Goal: Task Accomplishment & Management: Use online tool/utility

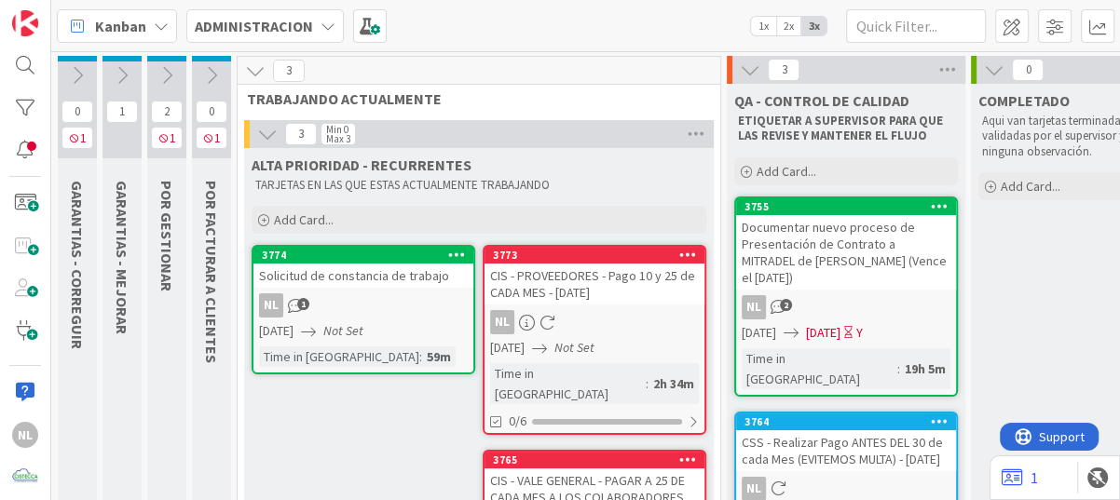
click at [164, 77] on icon at bounding box center [167, 75] width 21 height 21
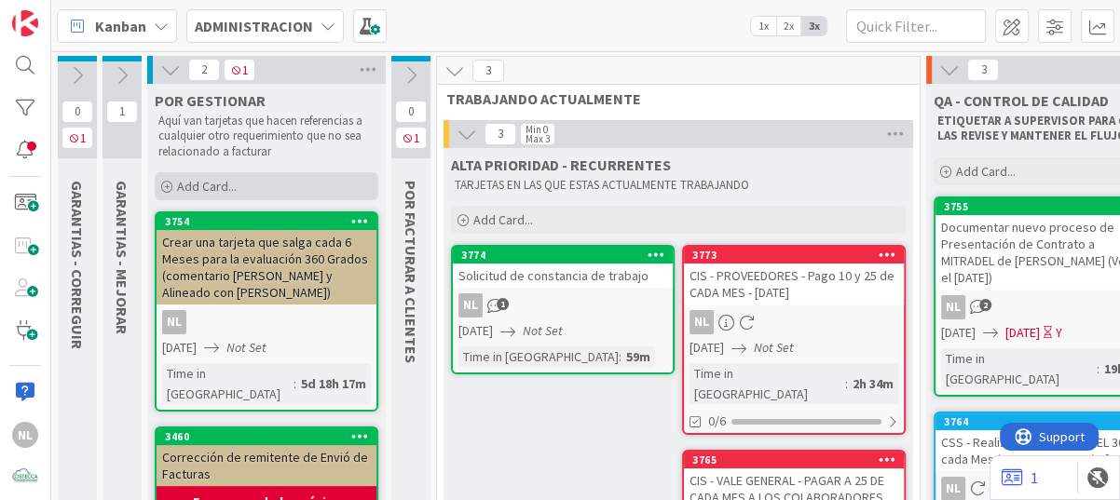
click at [169, 185] on icon at bounding box center [166, 187] width 11 height 11
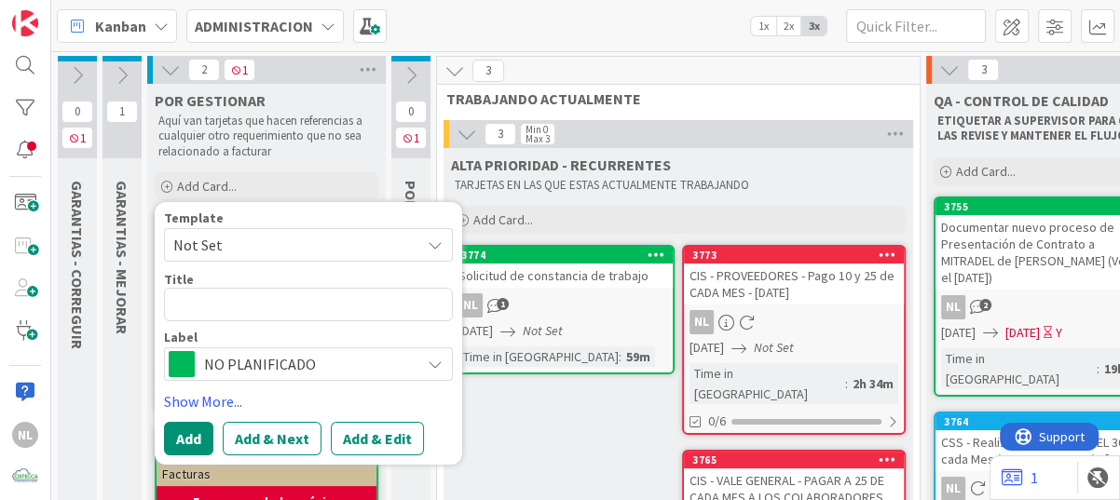
click at [213, 300] on textarea at bounding box center [308, 305] width 289 height 34
type textarea "x"
type textarea "D"
type textarea "x"
type textarea "De"
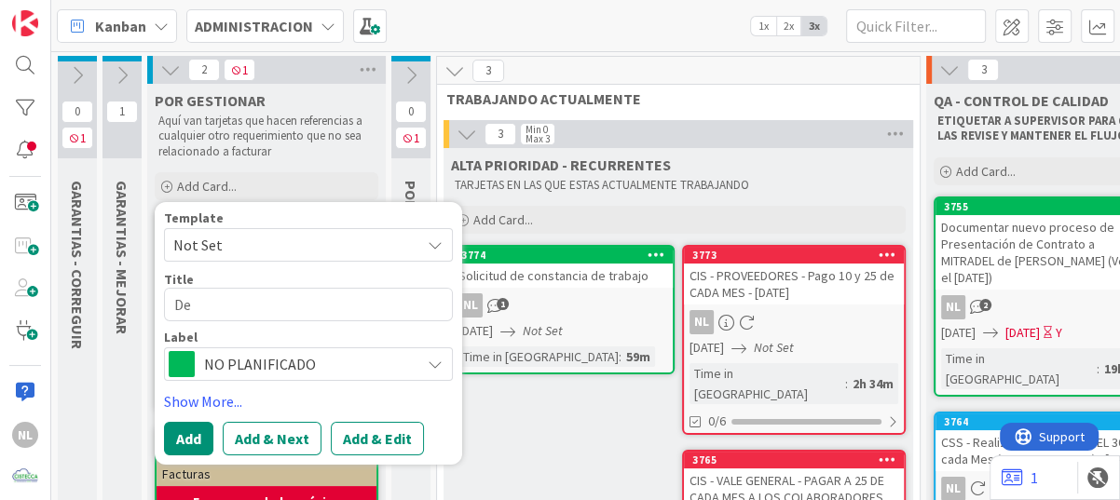
type textarea "x"
type textarea "Det"
type textarea "x"
type textarea "Deta"
type textarea "x"
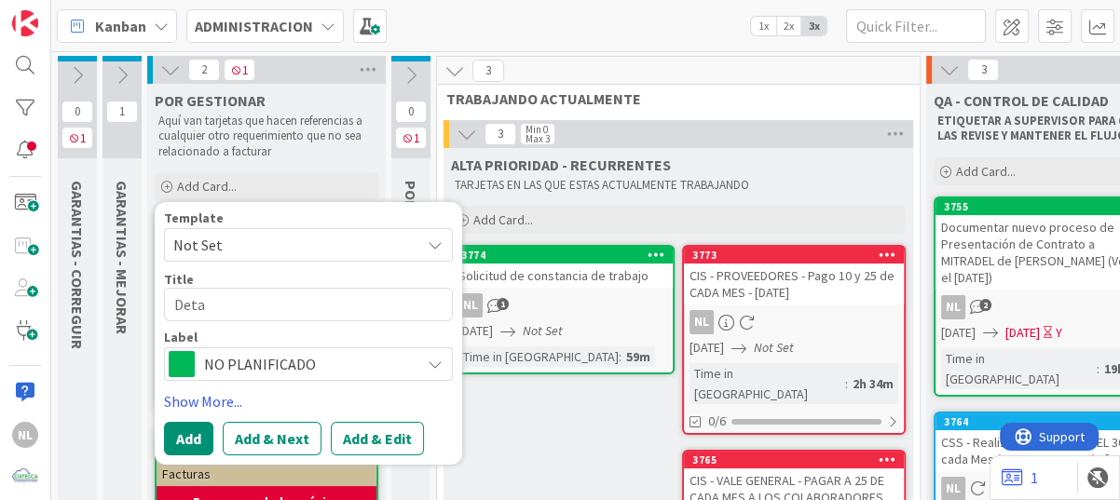
type textarea "Detal"
type textarea "x"
type textarea "Detall"
type textarea "x"
type textarea "Detalle"
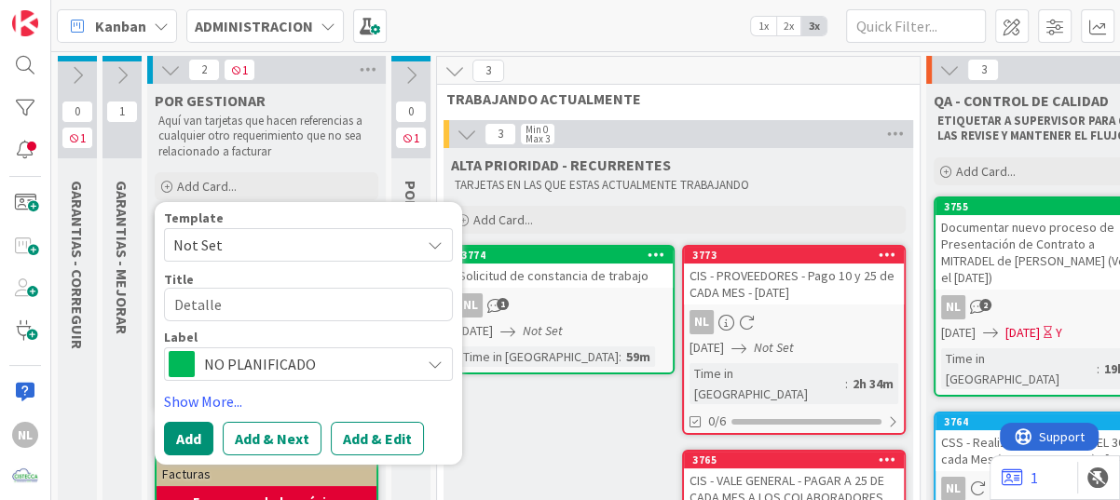
type textarea "x"
type textarea "Detalles"
type textarea "x"
type textarea "Detalles"
type textarea "x"
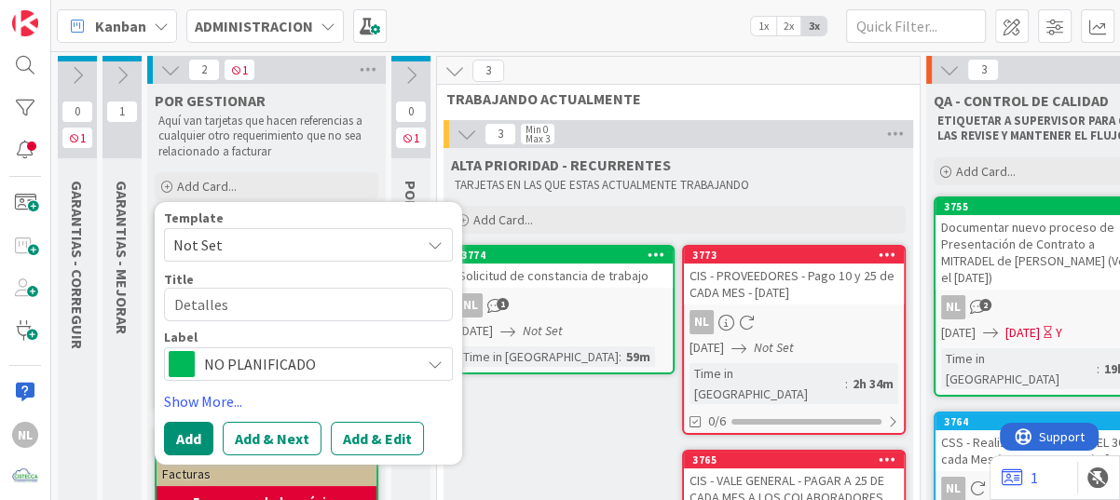
type textarea "Detalls"
type textarea "x"
type textarea "Detals"
type textarea "x"
type textarea "Detas"
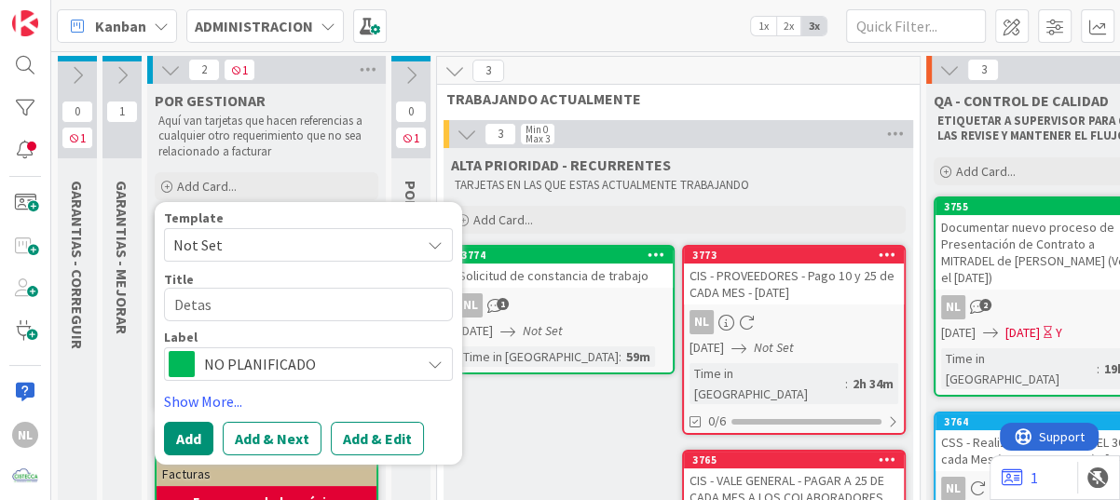
type textarea "x"
type textarea "Dets"
type textarea "x"
type textarea "Des"
type textarea "x"
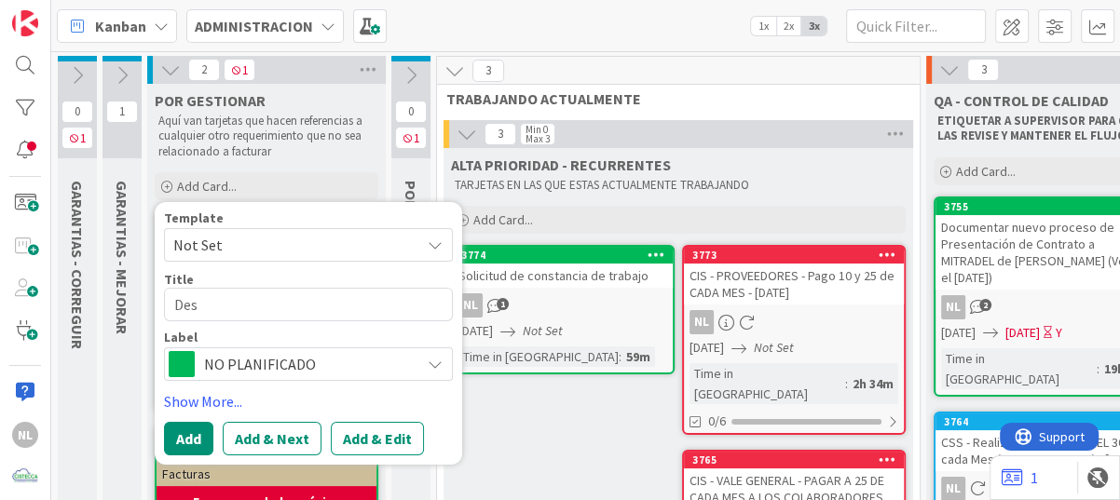
type textarea "Ds"
type textarea "x"
type textarea "s"
type textarea "x"
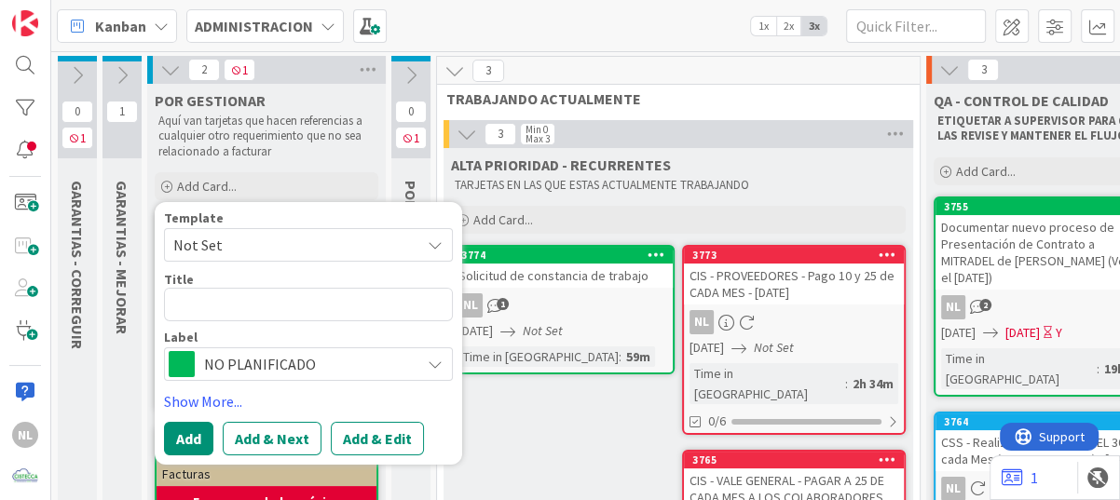
type textarea "S"
type textarea "x"
type textarea "So"
type textarea "x"
type textarea "Sol"
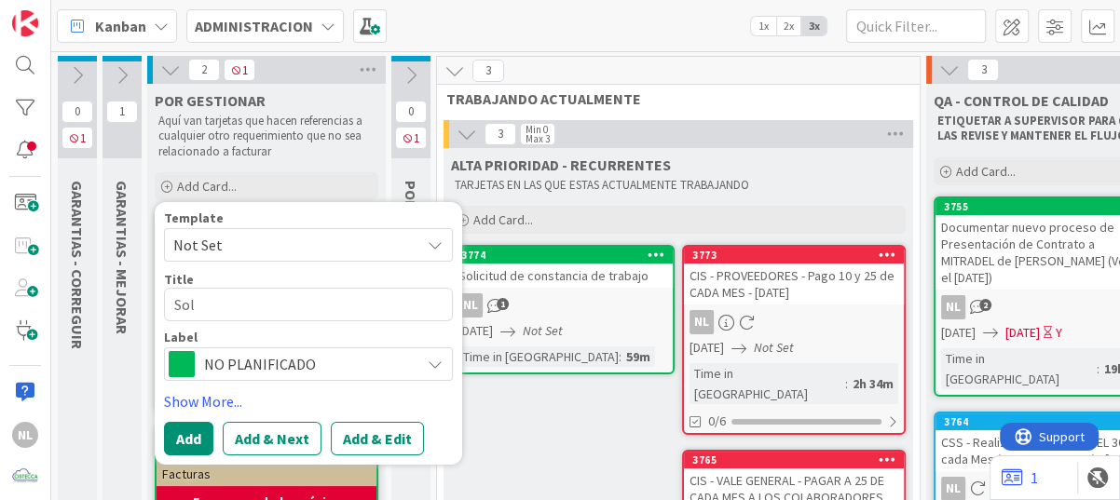
type textarea "x"
type textarea "Soli"
type textarea "x"
type textarea "Solic"
type textarea "x"
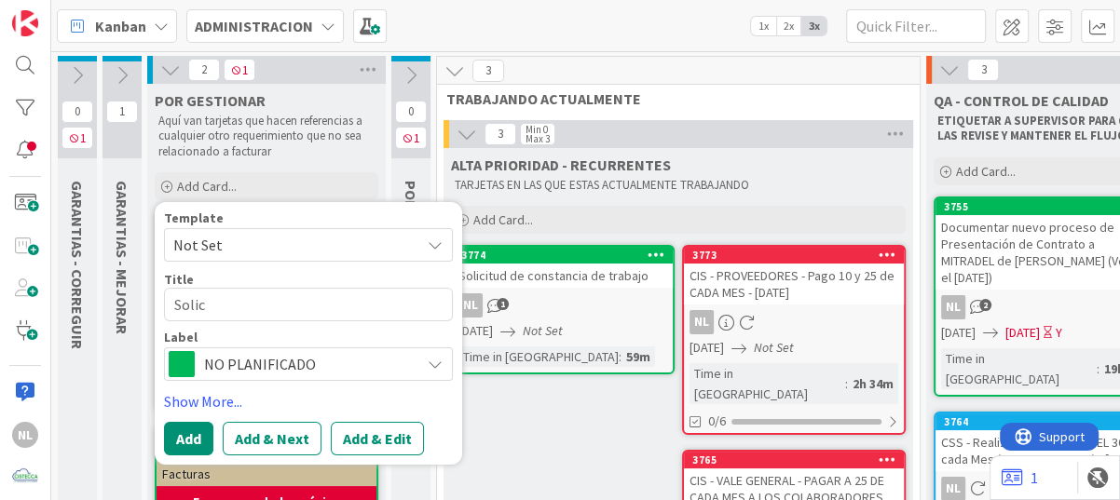
type textarea "Solici"
type textarea "x"
type textarea "Solicit"
type textarea "x"
type textarea "Solicitu"
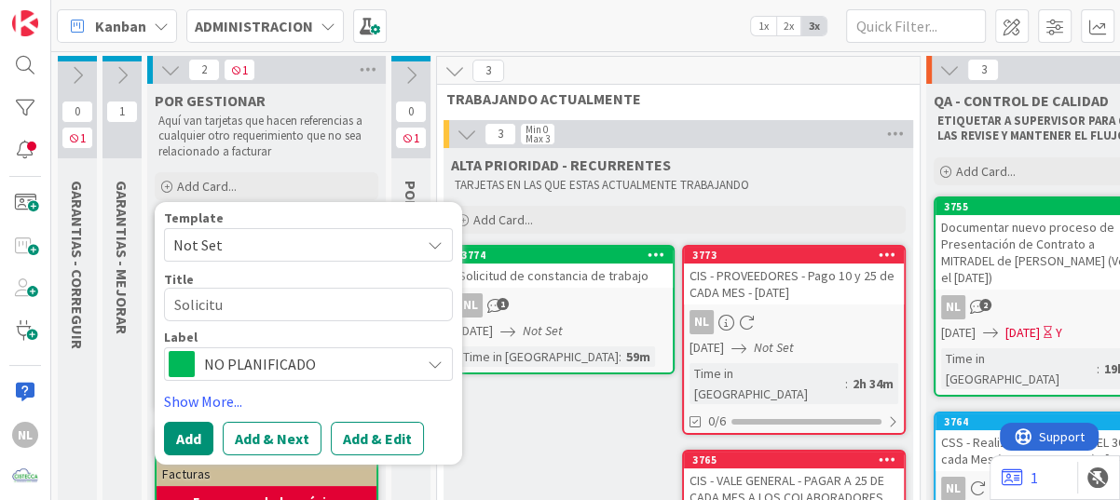
type textarea "x"
type textarea "Solicitud"
type textarea "x"
type textarea "Solicitud"
type textarea "x"
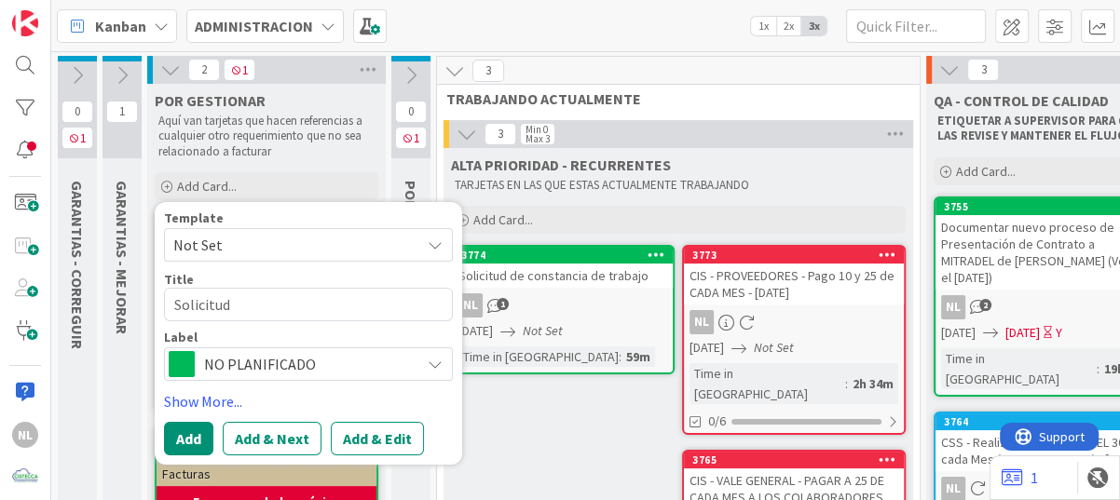
type textarea "Solicitud d"
type textarea "x"
type textarea "Solicitud de"
type textarea "x"
type textarea "Solicitud de"
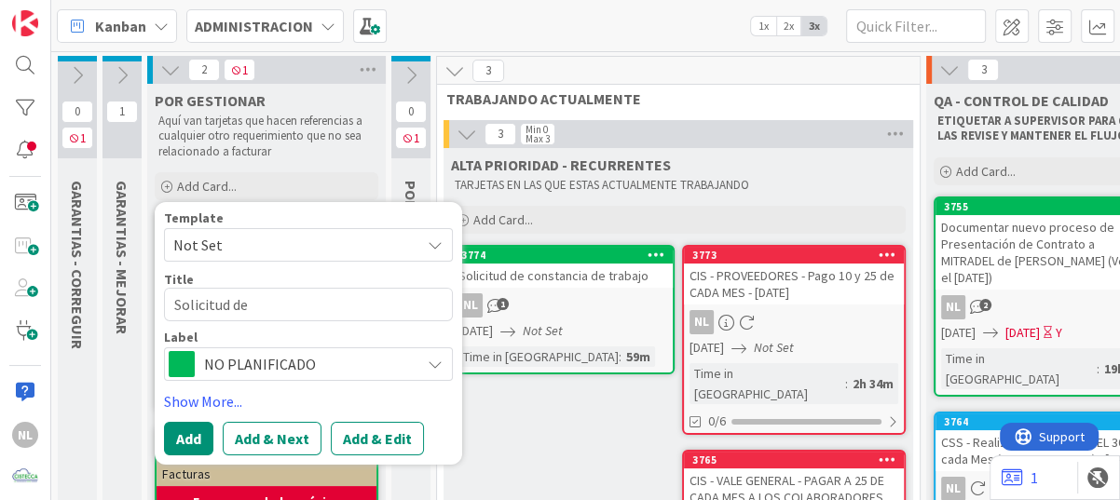
type textarea "x"
type textarea "Solicitud de i"
type textarea "x"
type textarea "Solicitud de in"
type textarea "x"
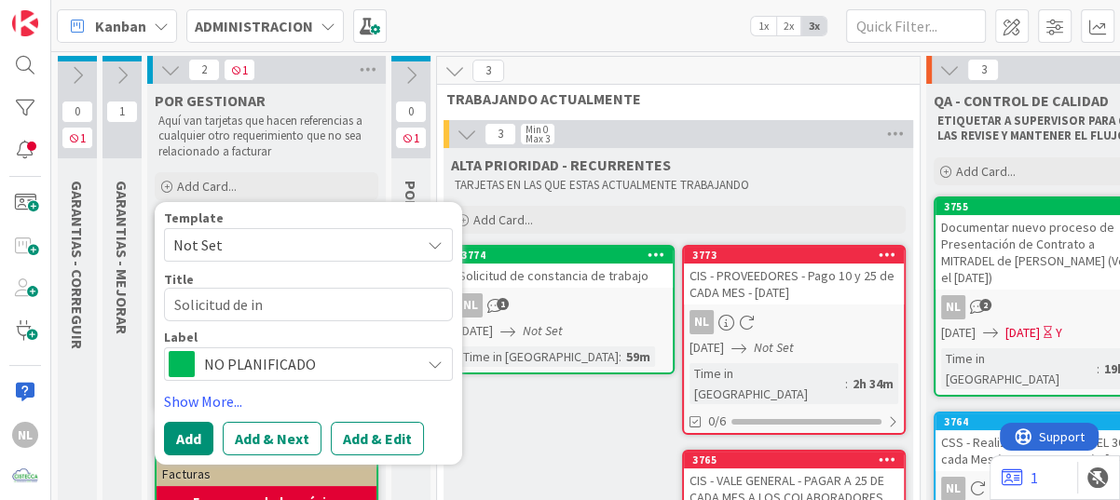
type textarea "Solicitud de inf"
type textarea "x"
type textarea "Solicitud de info"
type textarea "x"
type textarea "Solicitud de infor"
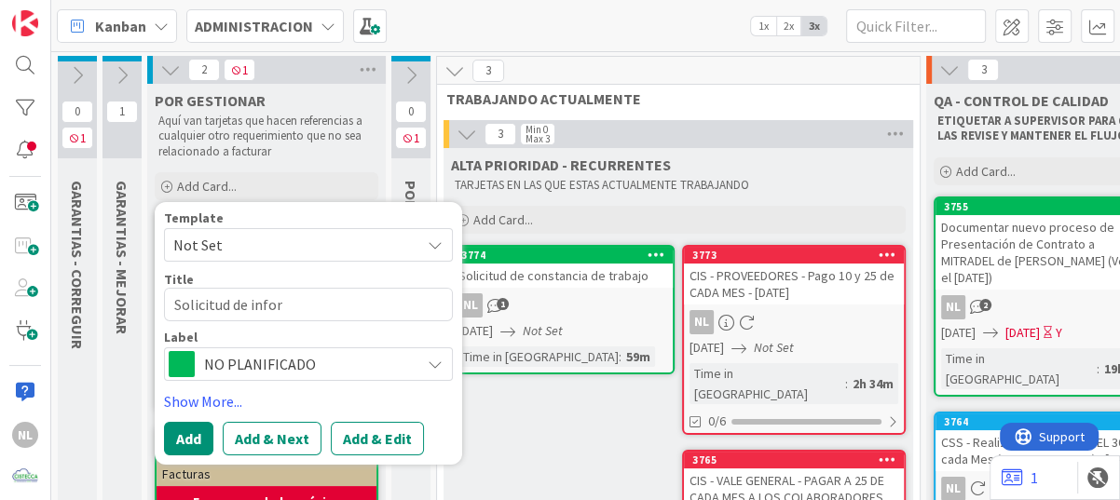
type textarea "x"
type textarea "Solicitud de inform"
type textarea "x"
type textarea "Solicitud de informa"
type textarea "x"
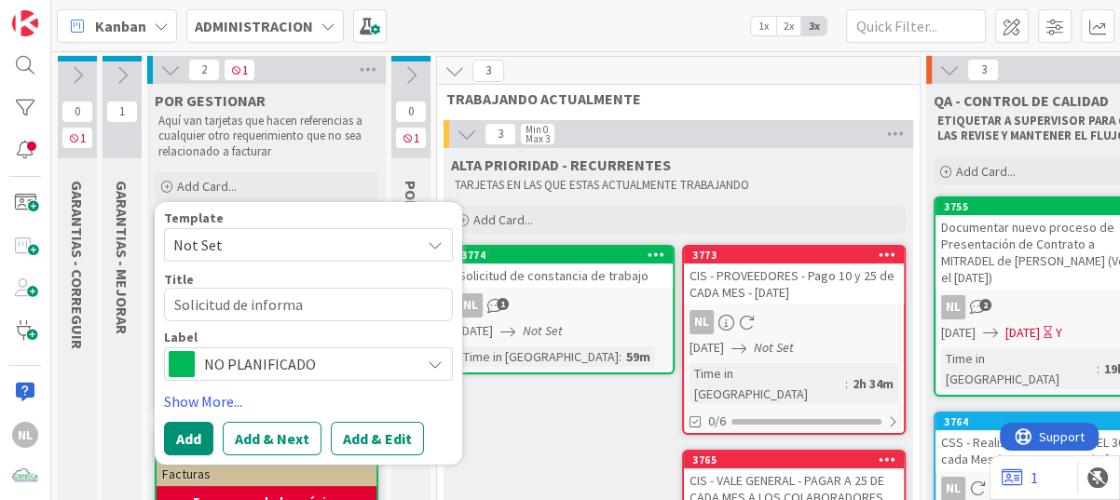
type textarea "Solicitud de informac"
type textarea "x"
type textarea "Solicitud de informaci"
type textarea "x"
type textarea "Solicitud de informacio"
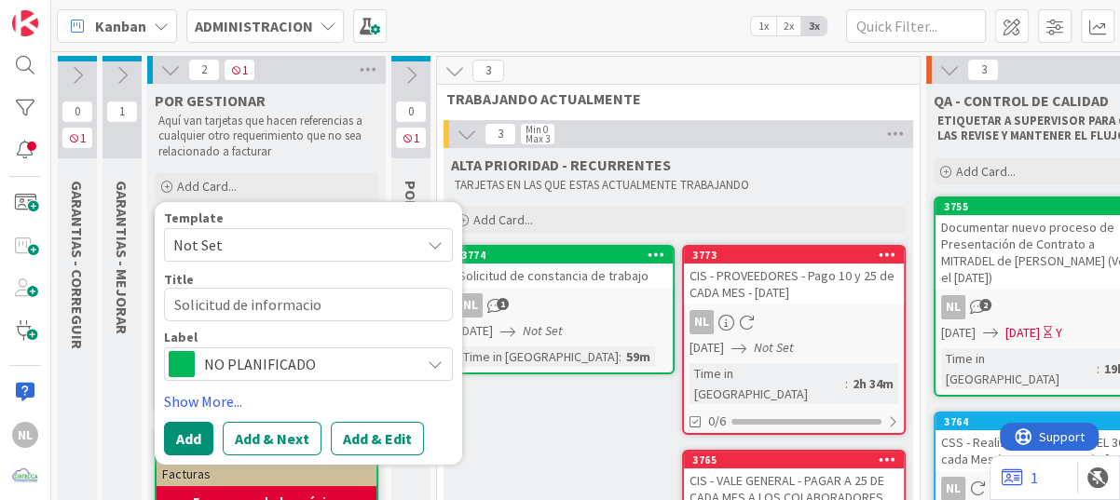
type textarea "x"
type textarea "Solicitud de informacion"
type textarea "x"
type textarea "Solicitud de informacion"
type textarea "x"
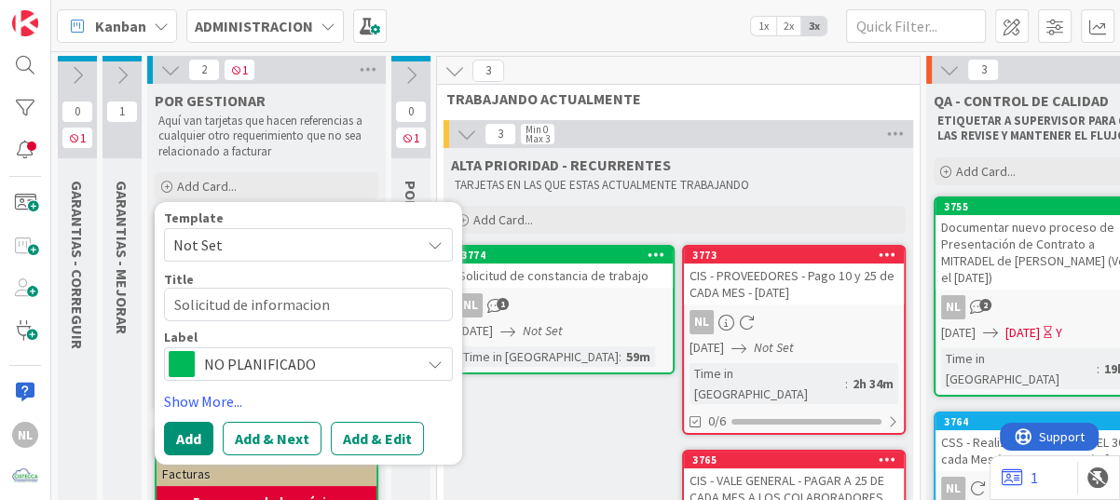
type textarea "Solicitud de informacion p"
type textarea "x"
type textarea "Solicitud de informacion pa"
type textarea "x"
type textarea "Solicitud de informacion par"
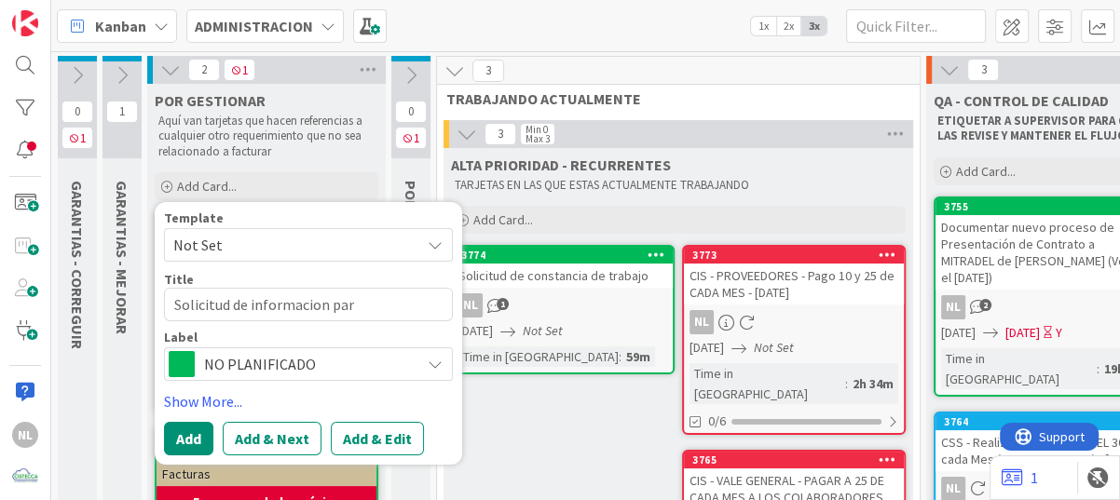
type textarea "x"
type textarea "Solicitud de informacion para"
type textarea "x"
type textarea "Solicitud de informacion para"
type textarea "x"
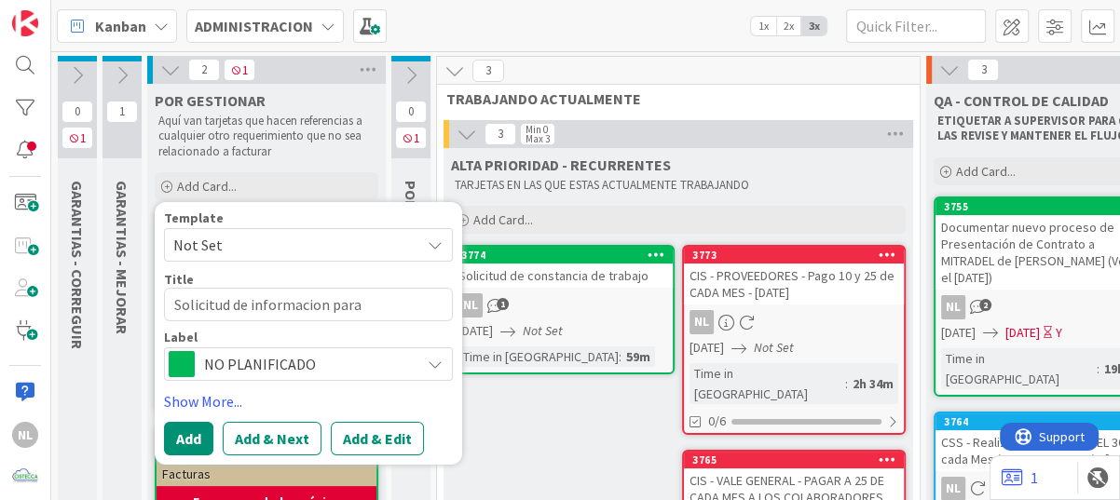
type textarea "Solicitud de informacion para t"
type textarea "x"
type textarea "Solicitud de informacion para to"
type textarea "x"
type textarea "Solicitud de informacion para [PERSON_NAME]"
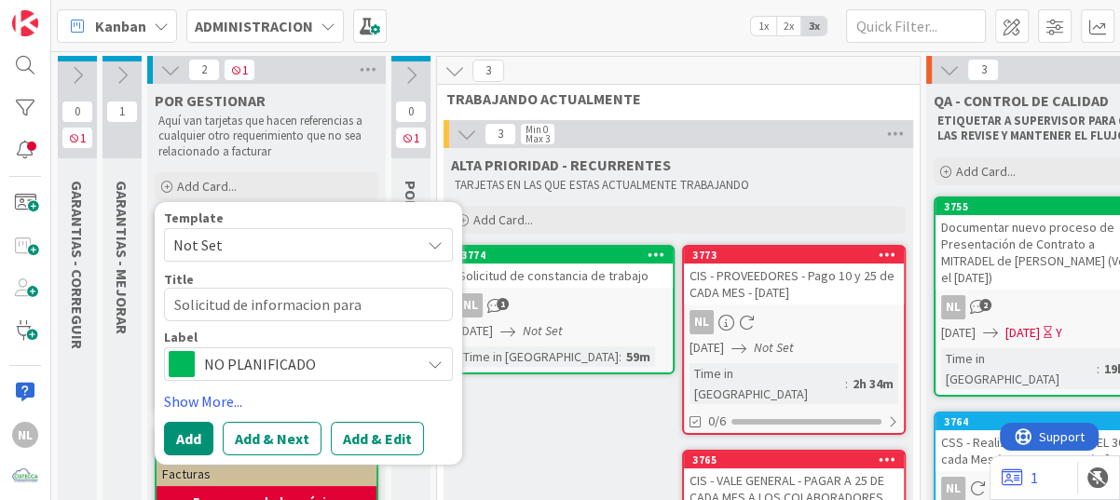
type textarea "x"
type textarea "Solicitud de informacion para toma"
type textarea "x"
type textarea "Solicitud de informacion para toma"
type textarea "x"
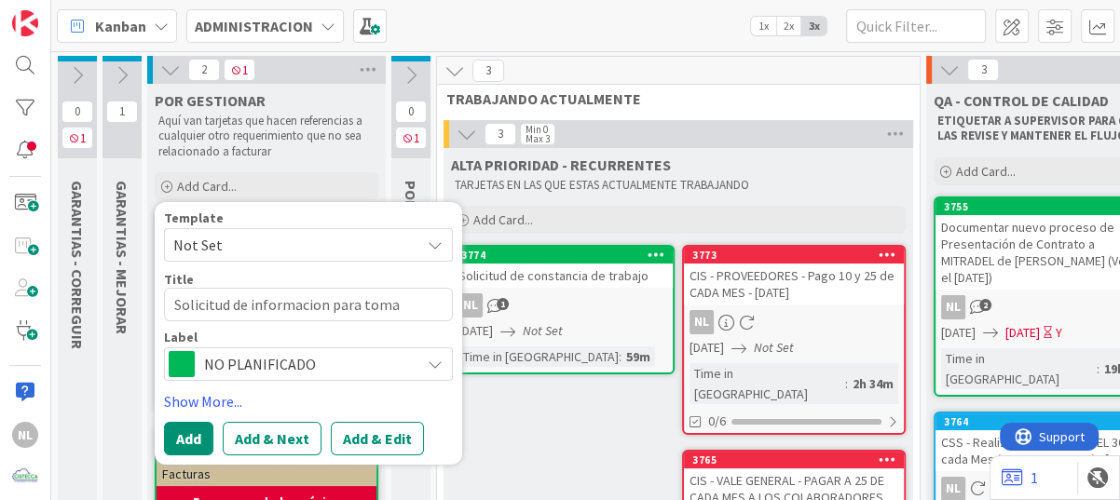
type textarea "Solicitud de informacion para toma d"
type textarea "x"
type textarea "Solicitud de informacion para toma de"
type textarea "x"
type textarea "Solicitud de informacion para toma de"
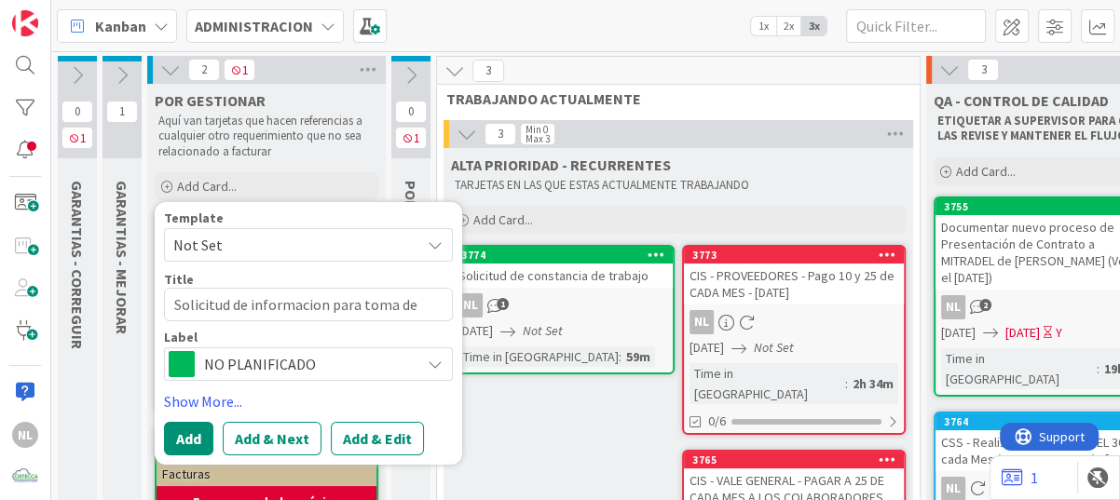
type textarea "x"
type textarea "Solicitud de informacion para toma de f"
type textarea "x"
type textarea "Solicitud de informacion para toma de fo"
type textarea "x"
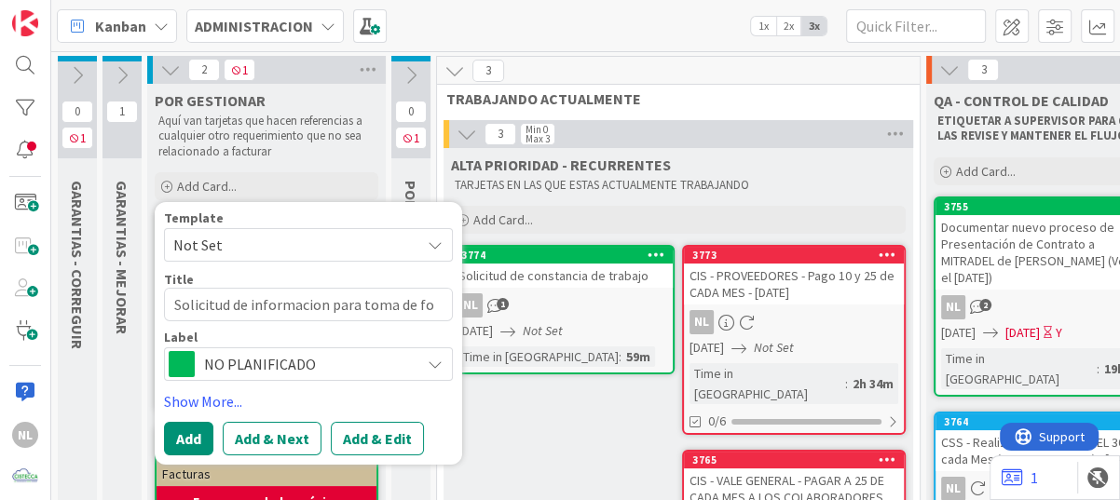
type textarea "Solicitud de informacion para toma de fot"
type textarea "x"
type textarea "Solicitud de informacion para toma de foto"
type textarea "x"
type textarea "Solicitud de informacion para toma de foto"
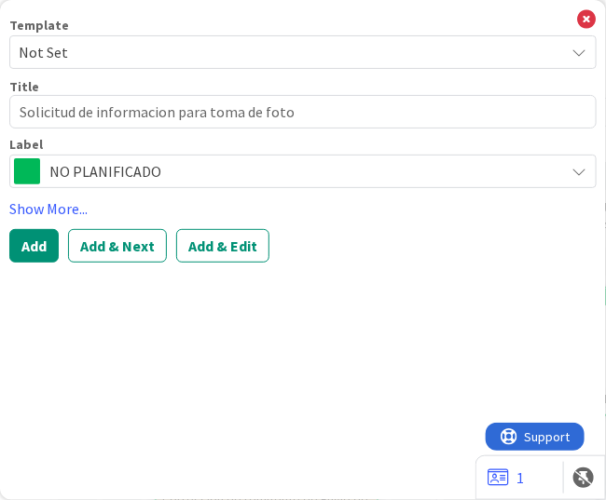
type textarea "x"
type textarea "Solicitud de información para toma de foto"
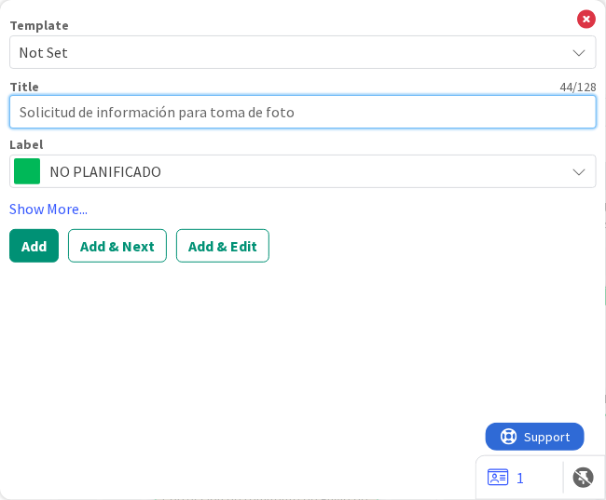
click at [311, 117] on textarea "Solicitud de información para toma de foto" at bounding box center [302, 112] width 587 height 34
click at [290, 116] on textarea "Solicitud de información para toma de foto" at bounding box center [302, 112] width 587 height 34
type textarea "x"
type textarea "Solicitud de información para toma de foto c"
type textarea "x"
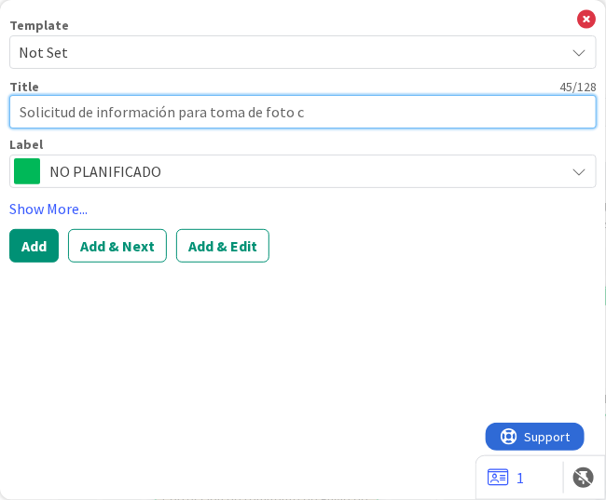
type textarea "Solicitud de información para toma de foto co"
type textarea "x"
type textarea "Solicitud de información para toma de foto cor"
type textarea "x"
type textarea "Solicitud de información para toma de foto corp"
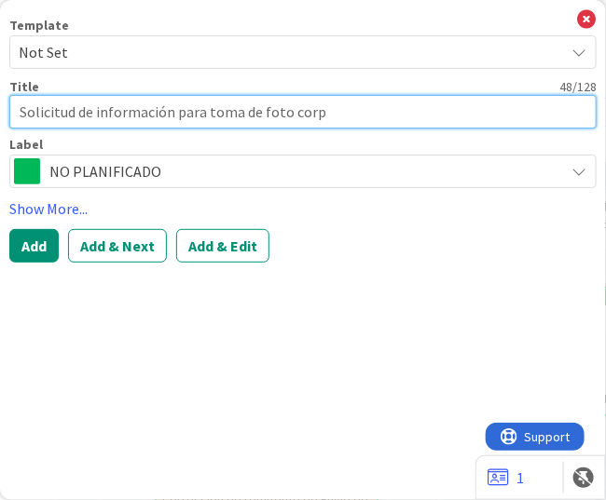
type textarea "x"
type textarea "Solicitud de información para toma de foto corpo"
type textarea "x"
type textarea "Solicitud de información para toma de foto corpor"
type textarea "x"
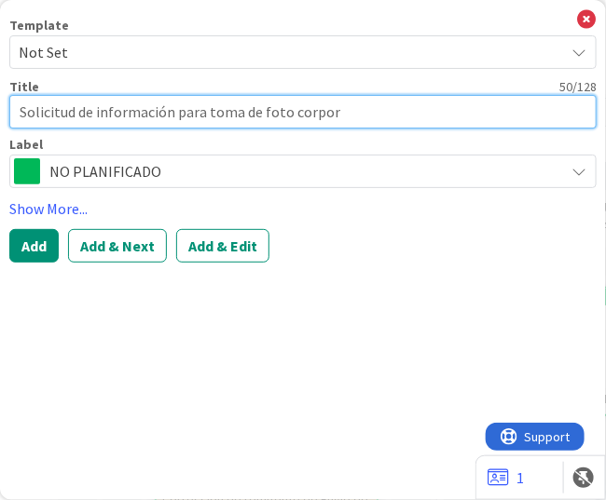
type textarea "Solicitud de información para toma de foto corport"
type textarea "x"
type textarea "Solicitud de información para toma de foto corporta"
type textarea "x"
type textarea "Solicitud de información para toma de foto corportai"
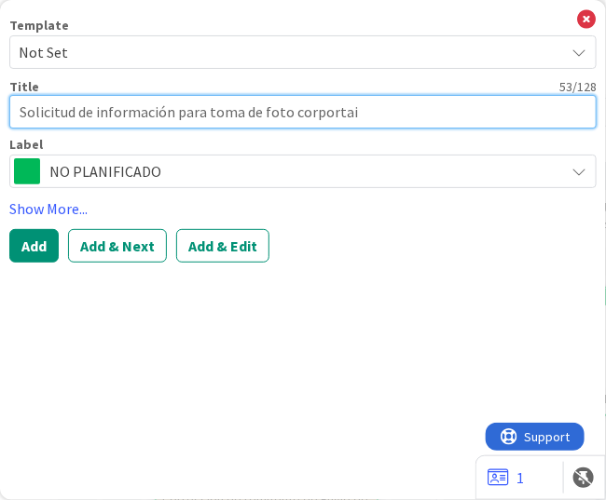
type textarea "x"
type textarea "Solicitud de información para toma de foto corportaiv"
type textarea "x"
type textarea "Solicitud de información para toma de foto corportaiva"
type textarea "x"
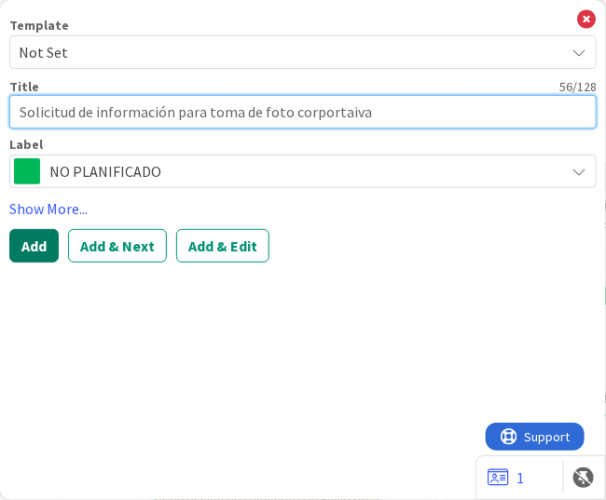
type textarea "Solicitud de información para toma de foto corportaiva"
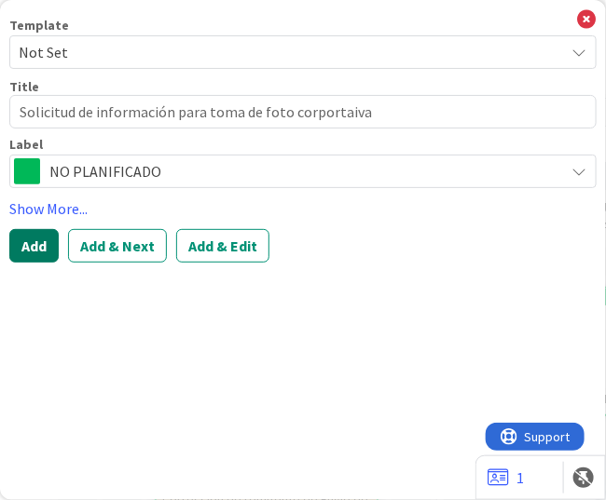
click at [12, 255] on button "Add" at bounding box center [33, 246] width 49 height 34
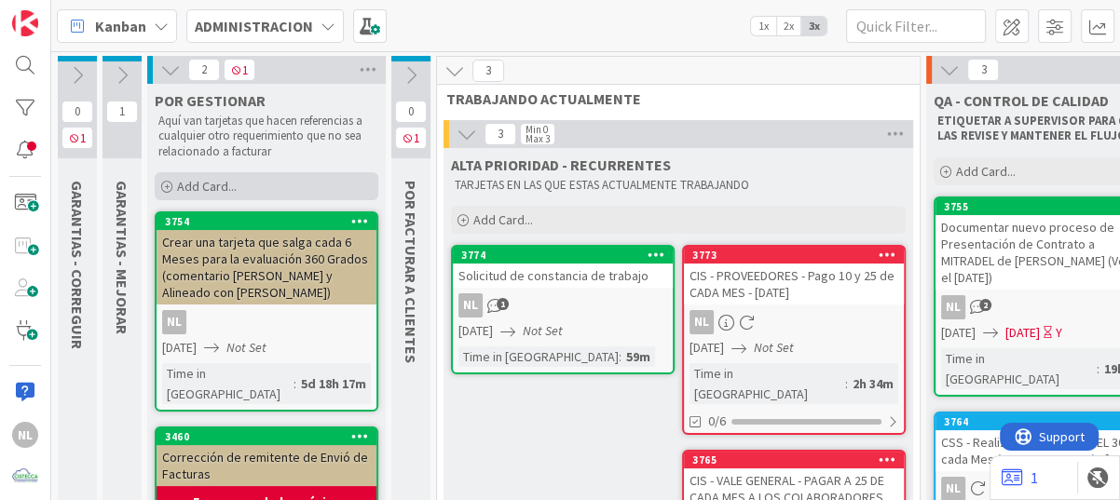
click at [174, 194] on div "Add Card..." at bounding box center [267, 186] width 224 height 28
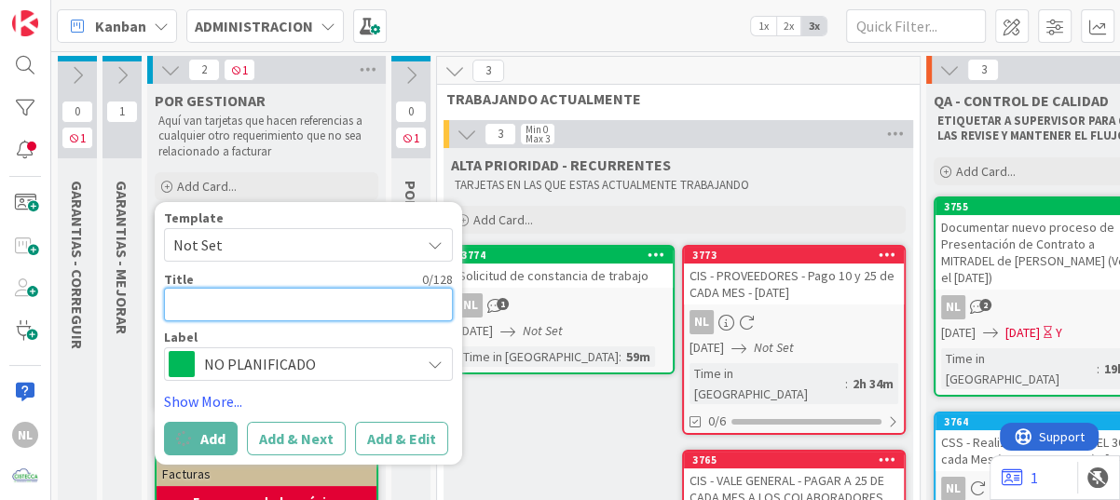
click at [201, 310] on textarea at bounding box center [308, 305] width 289 height 34
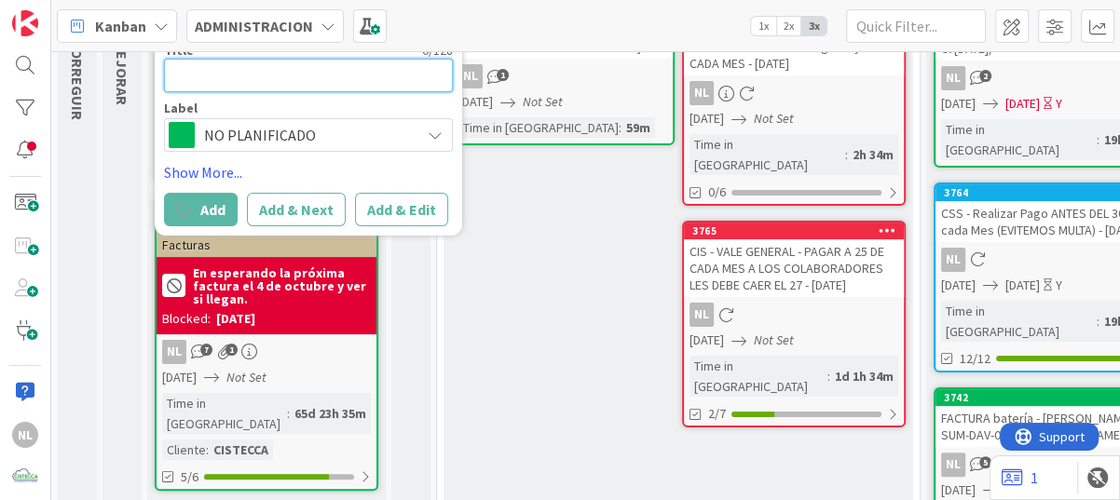
scroll to position [13, 0]
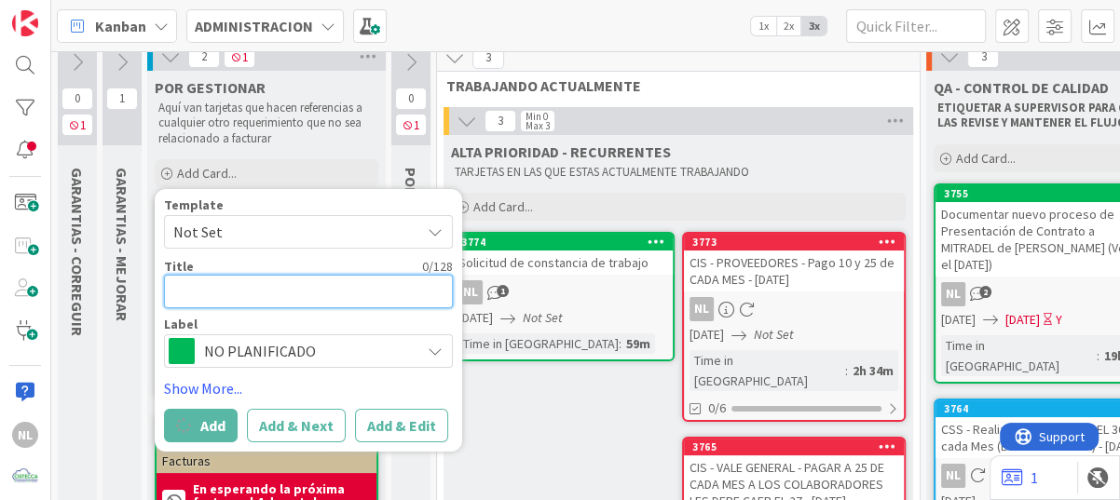
click at [194, 292] on textarea at bounding box center [308, 292] width 289 height 34
type textarea "x"
type textarea "S"
type textarea "x"
type textarea "So"
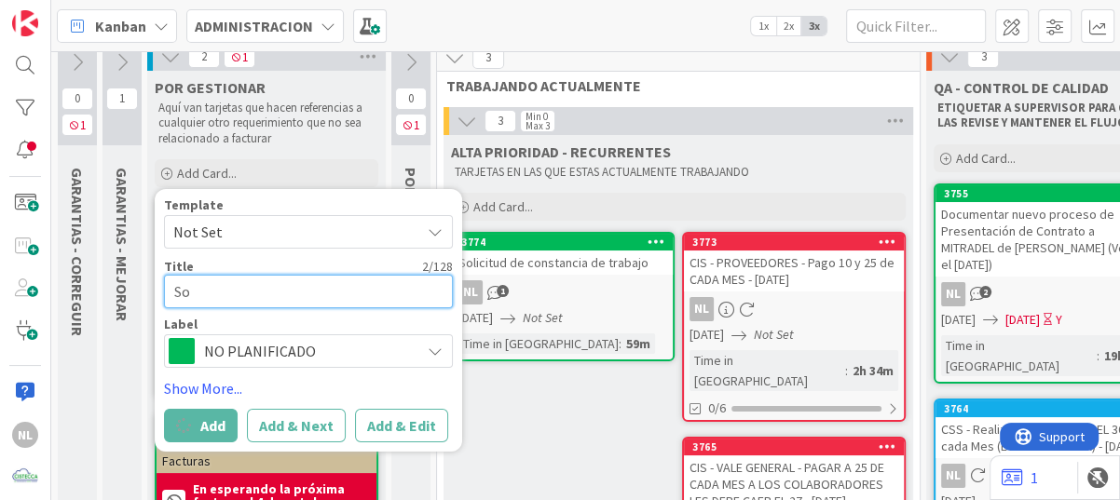
type textarea "x"
type textarea "Sol"
type textarea "x"
type textarea "Soli"
type textarea "x"
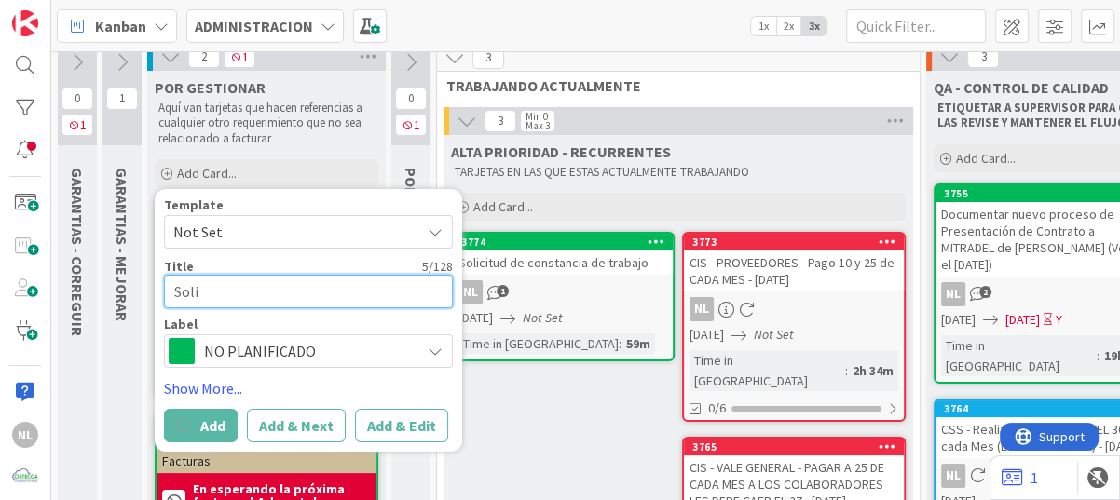
type textarea "Solic"
type textarea "x"
type textarea "Solici"
type textarea "x"
type textarea "Solicit"
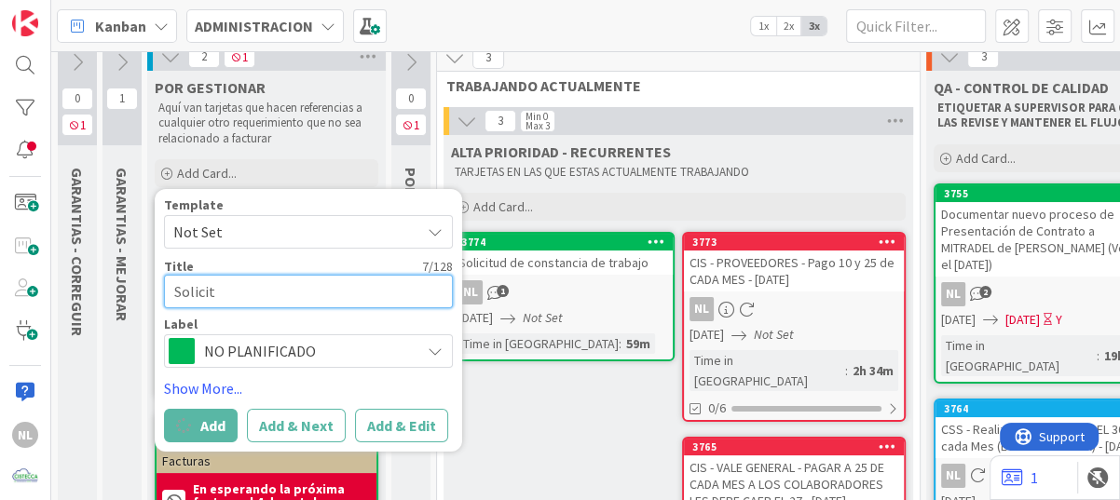
type textarea "x"
type textarea "Solicitu"
type textarea "x"
type textarea "Solicitud"
type textarea "x"
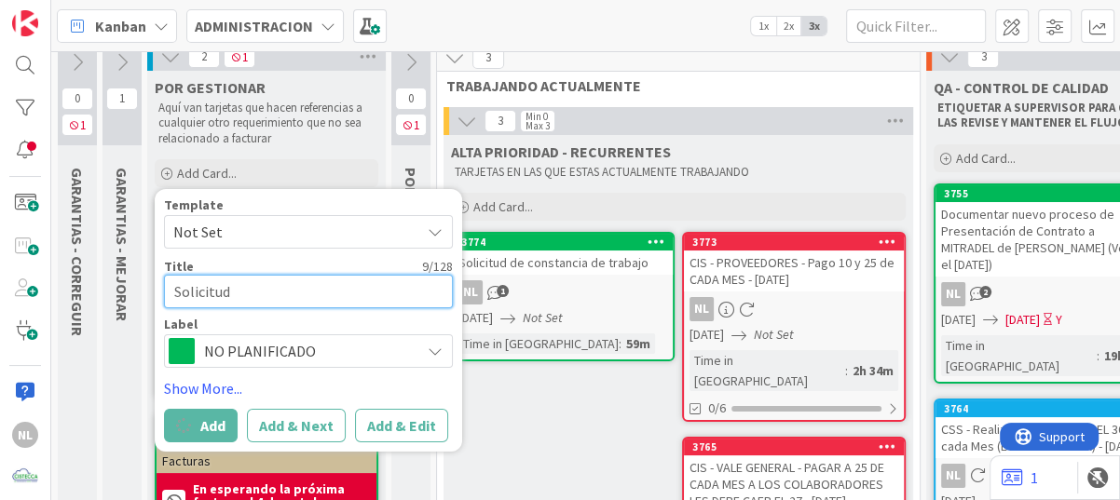
type textarea "Solicitud"
type textarea "x"
type textarea "Solicitud d"
type textarea "x"
type textarea "Solicitud de"
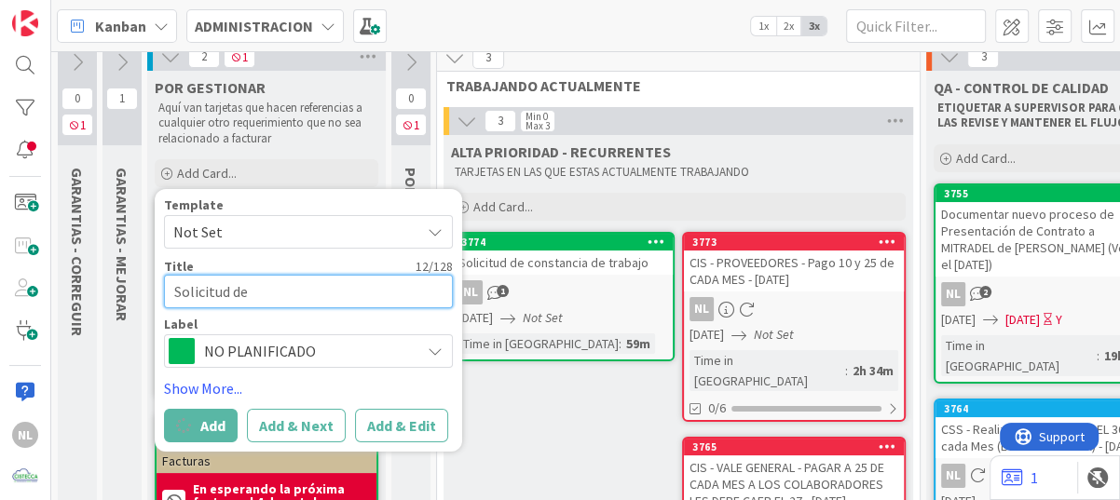
type textarea "x"
type textarea "Solicitud de"
type textarea "x"
type textarea "Solicitud de i"
type textarea "x"
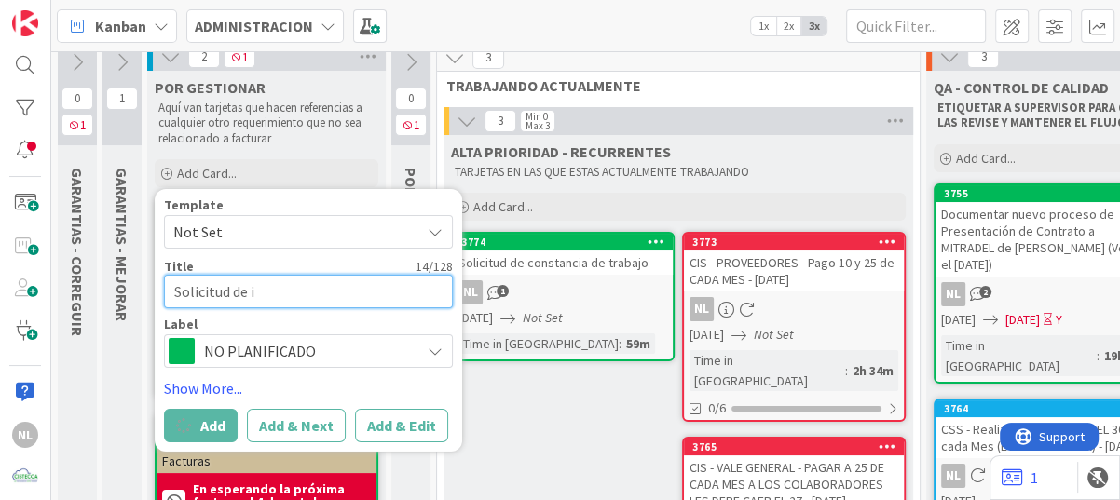
type textarea "Solicitud de in"
type textarea "x"
type textarea "Solicitud de inf"
type textarea "x"
type textarea "Solicitud de info"
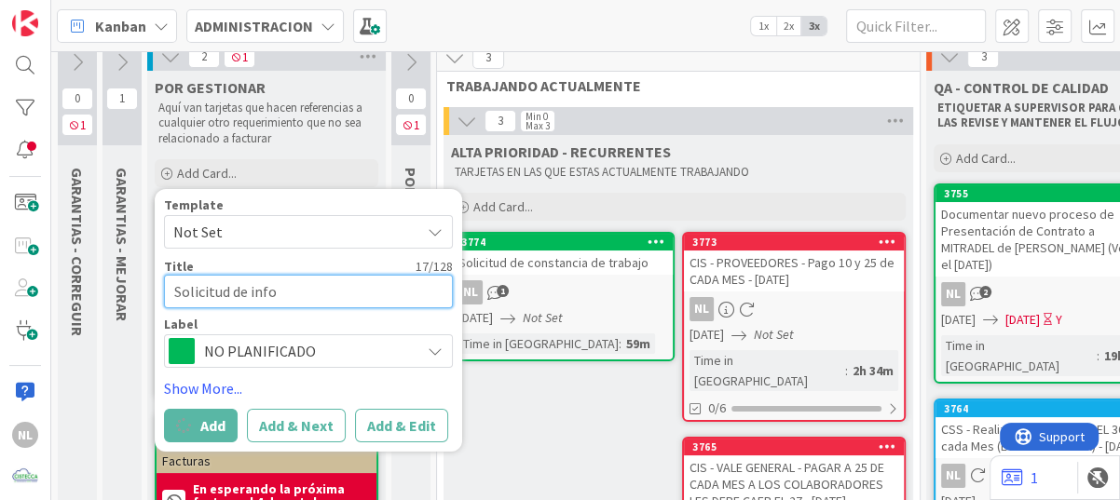
type textarea "x"
type textarea "Solicitud de infor"
type textarea "x"
type textarea "Solicitud de inform"
type textarea "x"
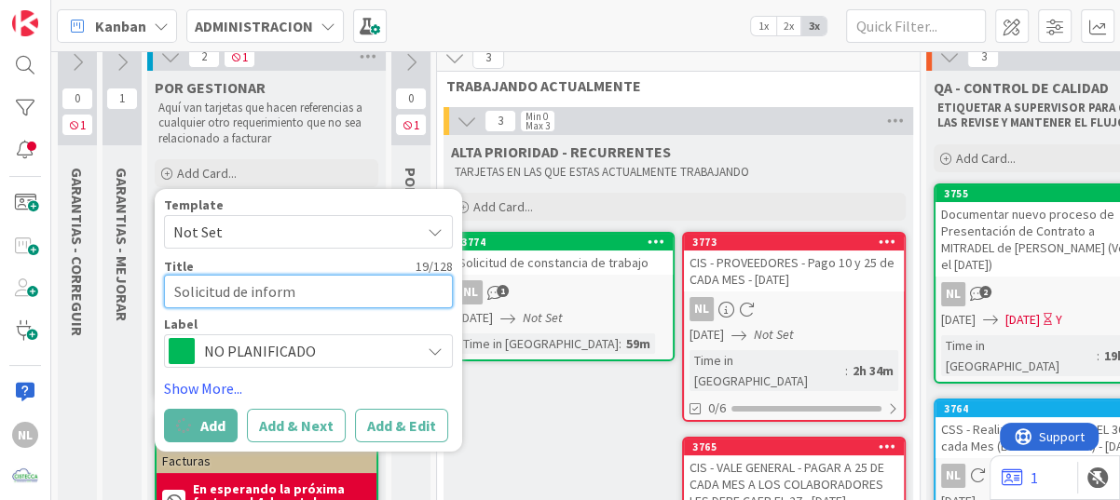
type textarea "Solicitud de informa"
type textarea "x"
type textarea "Solicitud de informac"
type textarea "x"
type textarea "Solicitud de informaci"
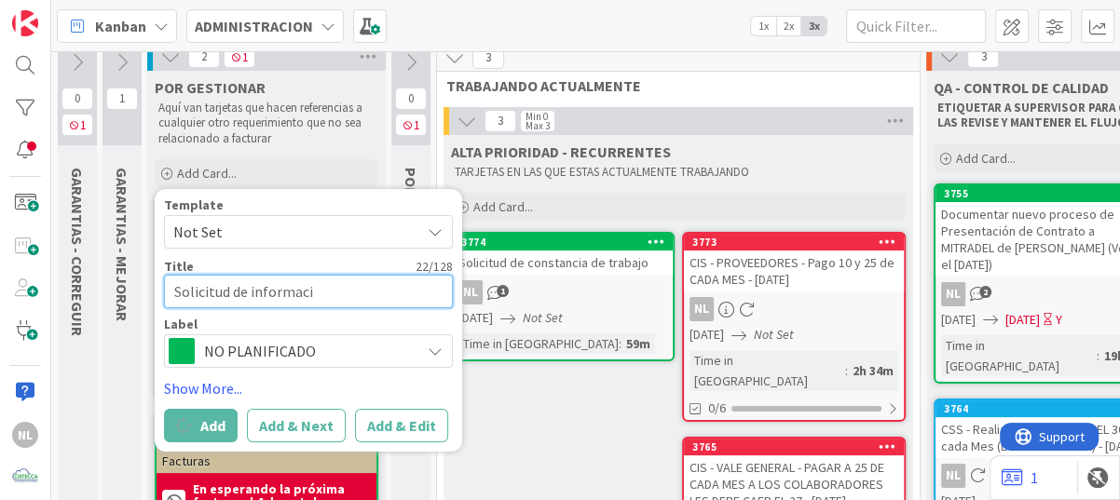
type textarea "x"
type textarea "Solicitud de informacio"
type textarea "x"
type textarea "Solicitud de informacion"
type textarea "x"
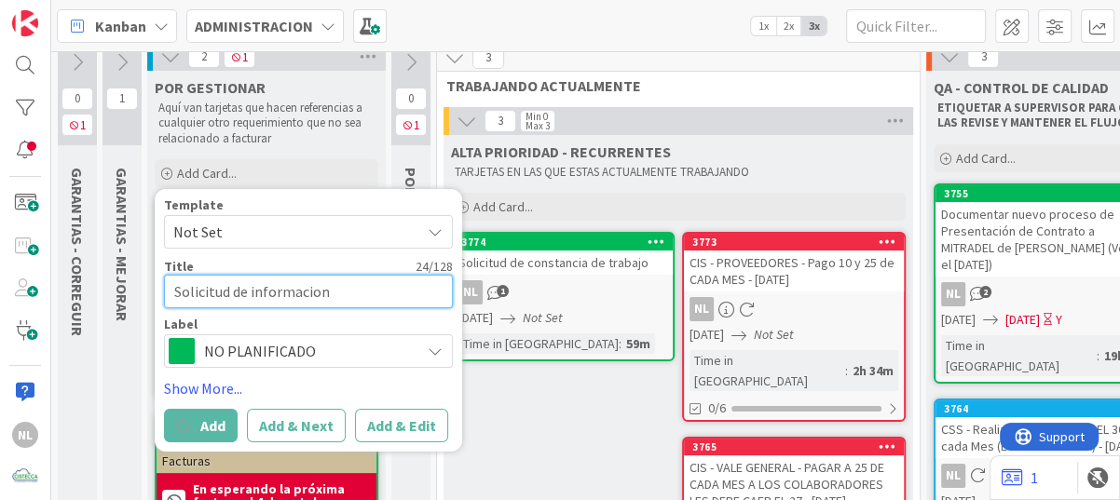
type textarea "Solicitud de informacion"
type textarea "x"
type textarea "Solicitud de informacion p"
type textarea "x"
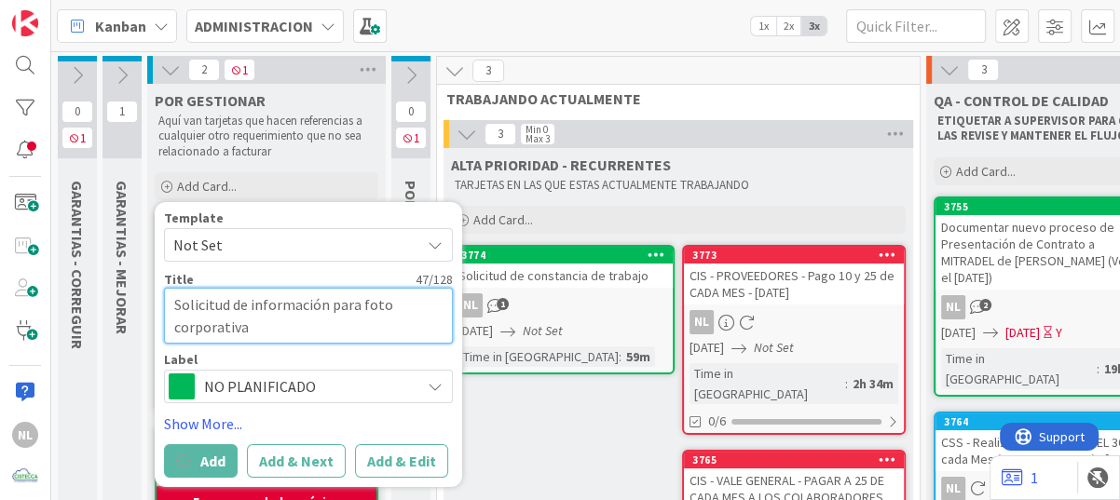
click at [260, 327] on textarea "Solicitud de información para foto corporativa" at bounding box center [308, 316] width 289 height 56
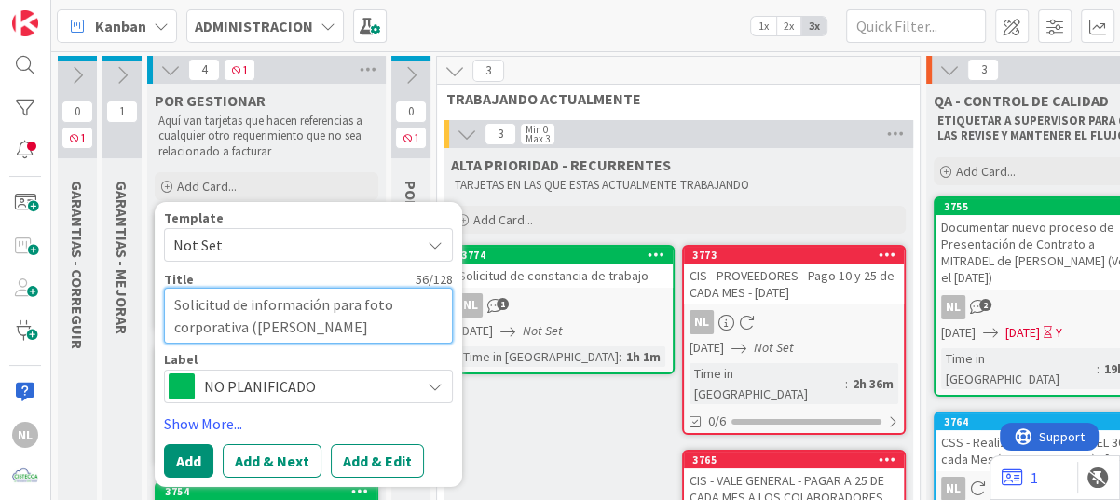
drag, startPoint x: 315, startPoint y: 332, endPoint x: 250, endPoint y: 325, distance: 65.6
click at [250, 325] on textarea "Solicitud de información para foto corporativa ([PERSON_NAME]" at bounding box center [308, 316] width 289 height 56
click at [245, 329] on textarea "Solicitud de información para foto corporativa" at bounding box center [308, 316] width 289 height 56
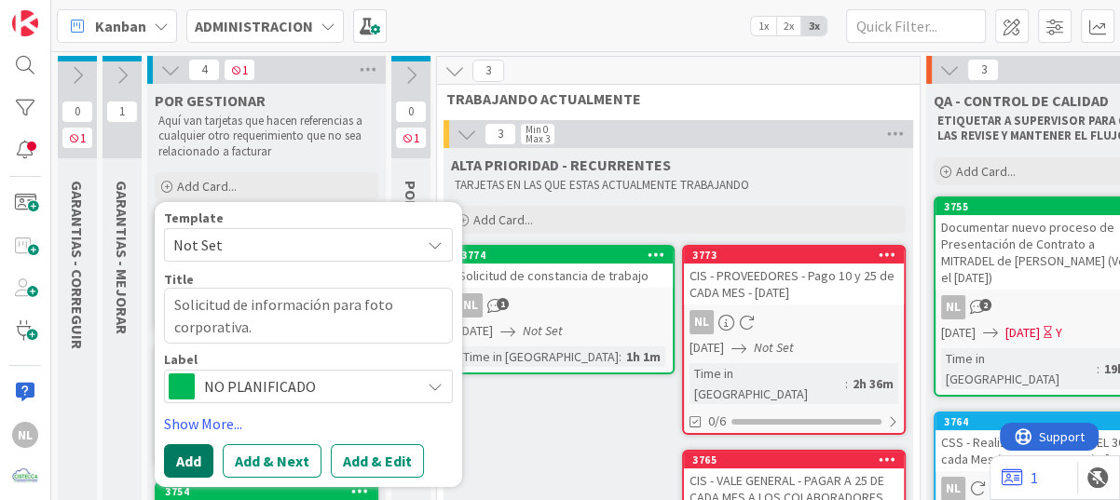
click at [198, 458] on button "Add" at bounding box center [188, 461] width 49 height 34
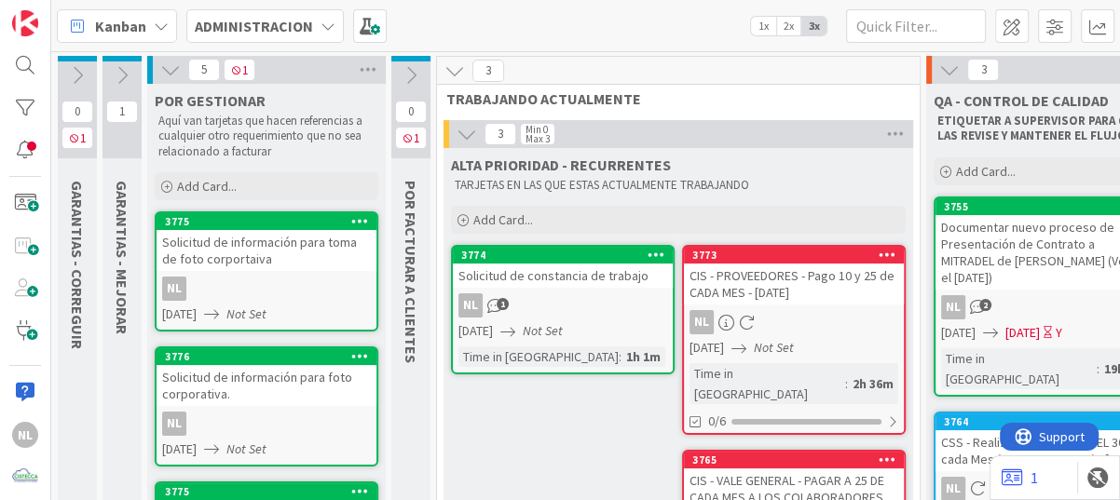
click at [288, 257] on div "Solicitud de información para toma de foto corportaiva" at bounding box center [267, 250] width 220 height 41
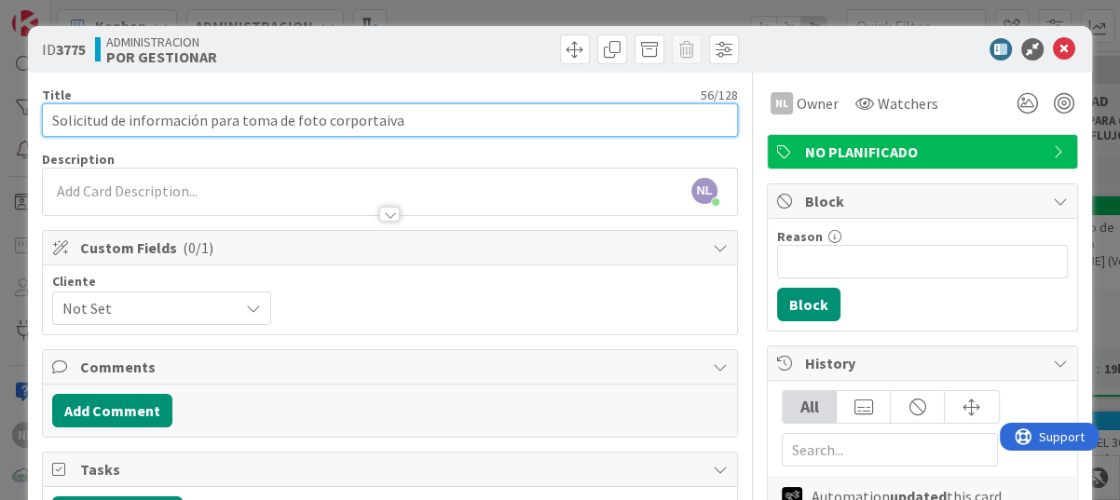
click at [369, 123] on input "Solicitud de información para toma de foto corportaiva" at bounding box center [390, 120] width 696 height 34
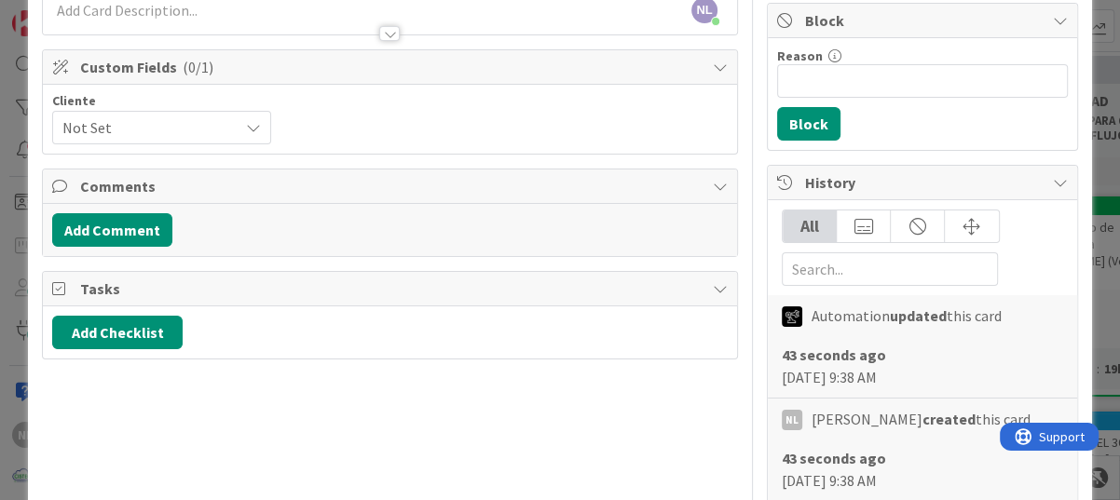
scroll to position [186, 0]
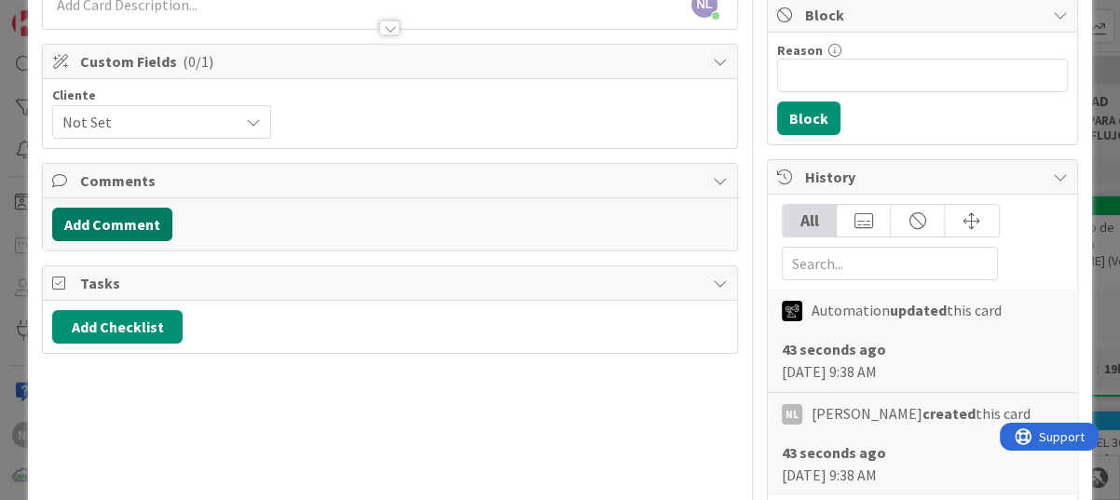
click at [118, 230] on button "Add Comment" at bounding box center [112, 225] width 120 height 34
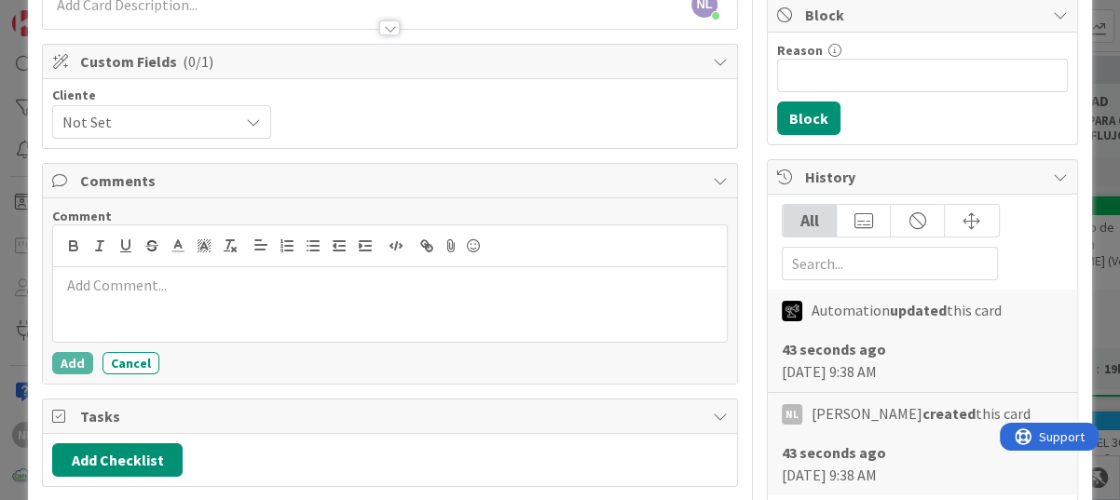
click at [98, 283] on p at bounding box center [390, 285] width 659 height 21
drag, startPoint x: 279, startPoint y: 287, endPoint x: 34, endPoint y: 278, distance: 244.4
click at [34, 278] on div "ID 3775 ADMINISTRACION POR GESTIONAR Title 56 / 128 Solicitud de información pa…" at bounding box center [560, 472] width 1064 height 1264
click at [118, 289] on p "Agendar para" at bounding box center [390, 285] width 659 height 21
click at [275, 286] on p "Agendar llamada para ver detalles de requisitos." at bounding box center [390, 285] width 659 height 21
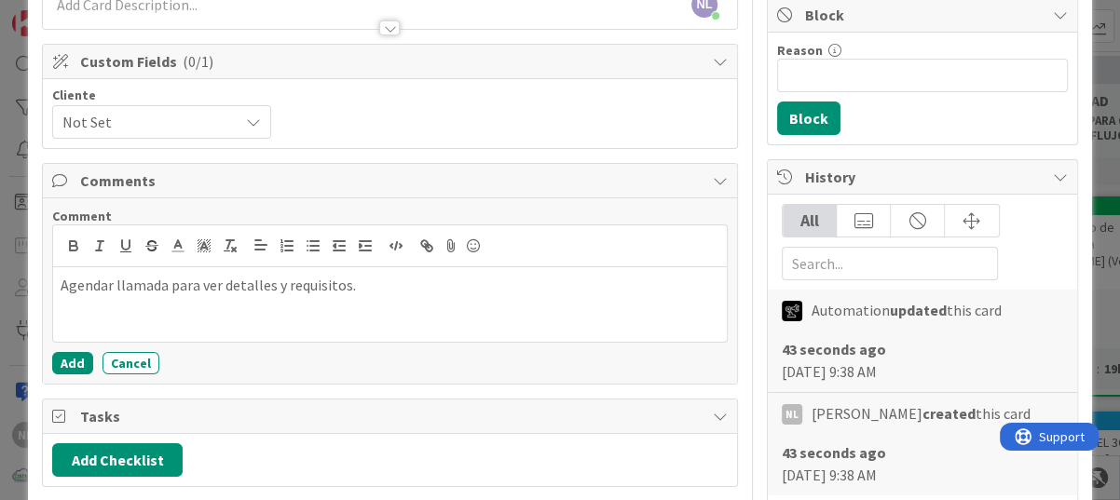
click at [111, 290] on p "Agendar llamada para ver detalles y requisitos." at bounding box center [390, 285] width 659 height 21
drag, startPoint x: 224, startPoint y: 285, endPoint x: 264, endPoint y: 281, distance: 40.3
click at [264, 281] on p "Agendar con el [PERSON_NAME] llamada para ver detalles y requisitos." at bounding box center [390, 285] width 659 height 21
drag, startPoint x: 223, startPoint y: 290, endPoint x: 267, endPoint y: 291, distance: 43.8
click at [267, 291] on p "Agendar con el [PERSON_NAME] llamada para ver detalles y requisitos." at bounding box center [390, 285] width 659 height 21
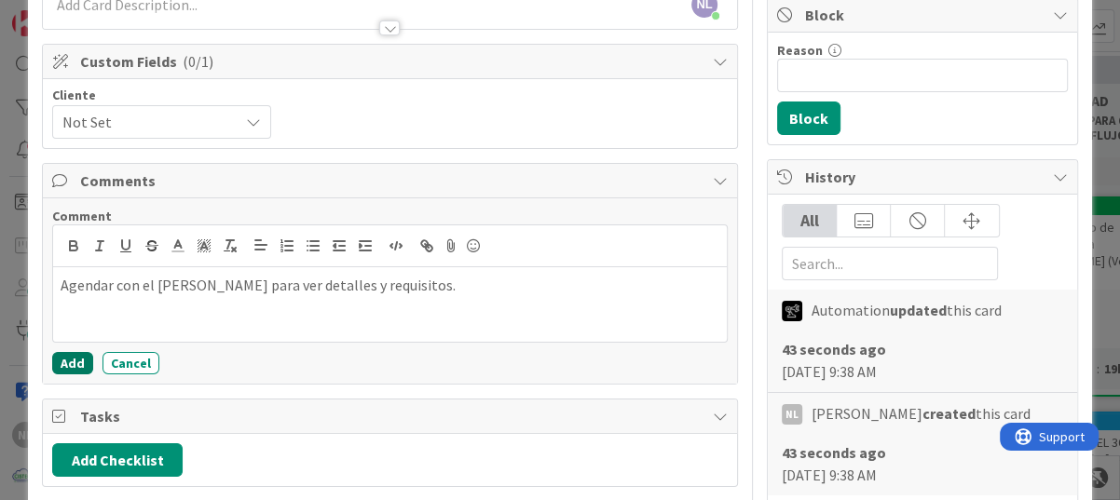
click at [72, 362] on button "Add" at bounding box center [72, 363] width 41 height 22
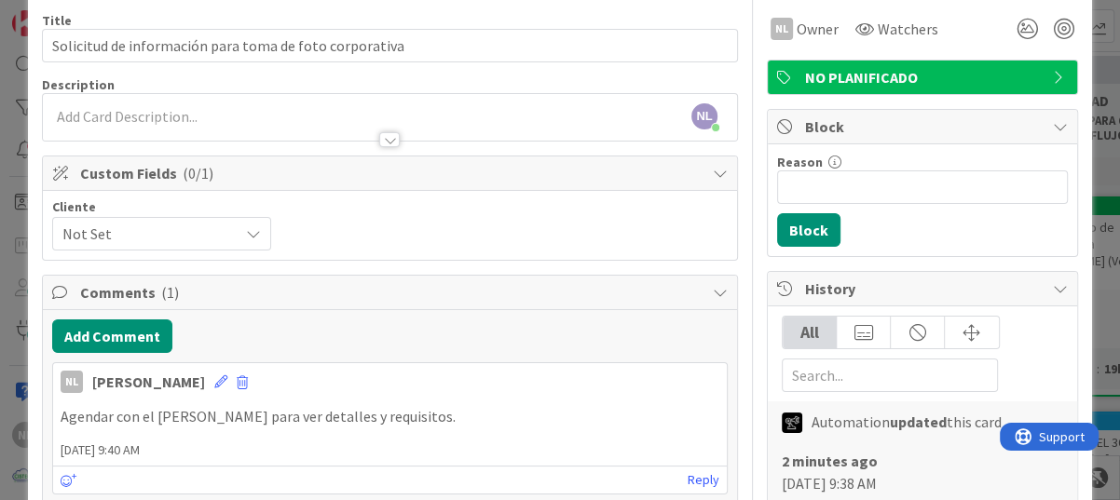
scroll to position [0, 0]
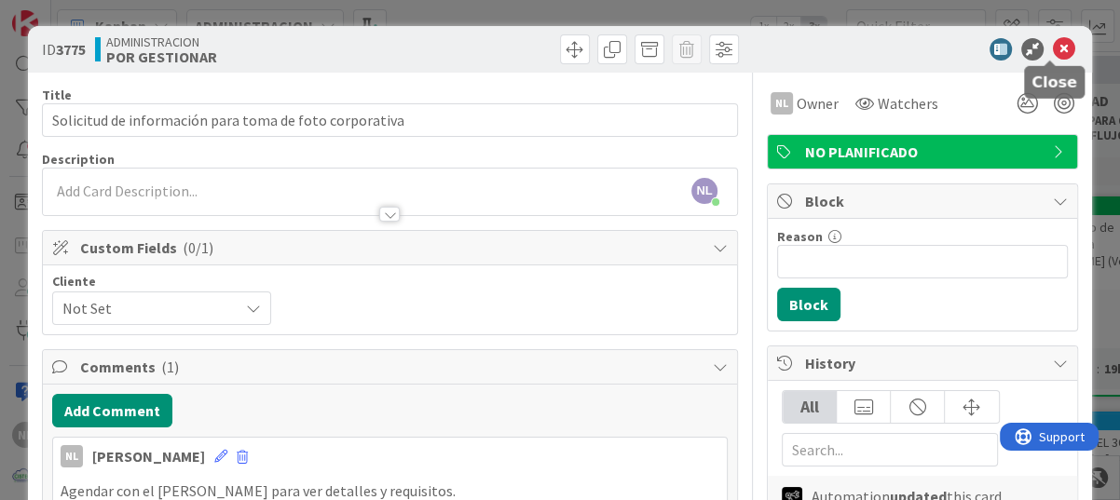
click at [1053, 43] on icon at bounding box center [1064, 49] width 22 height 22
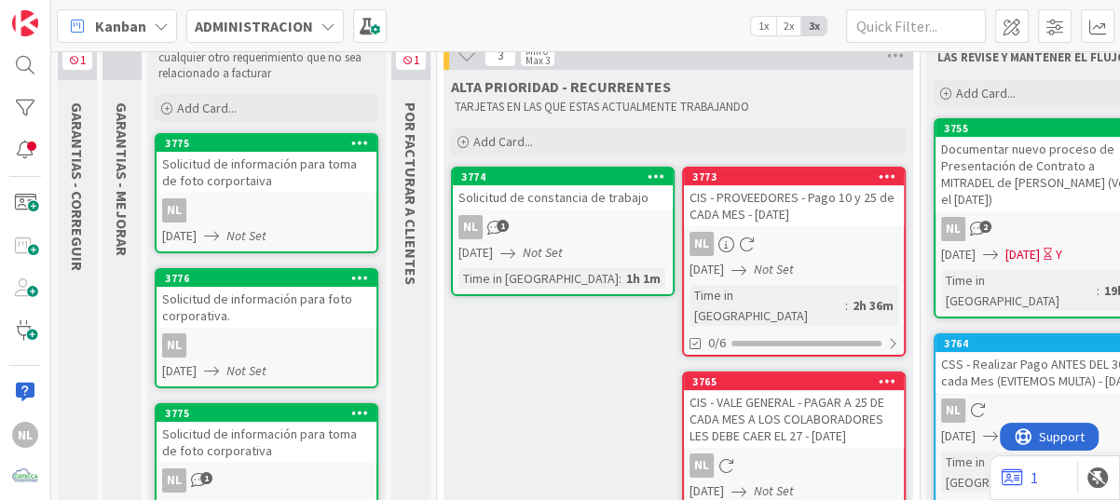
scroll to position [186, 0]
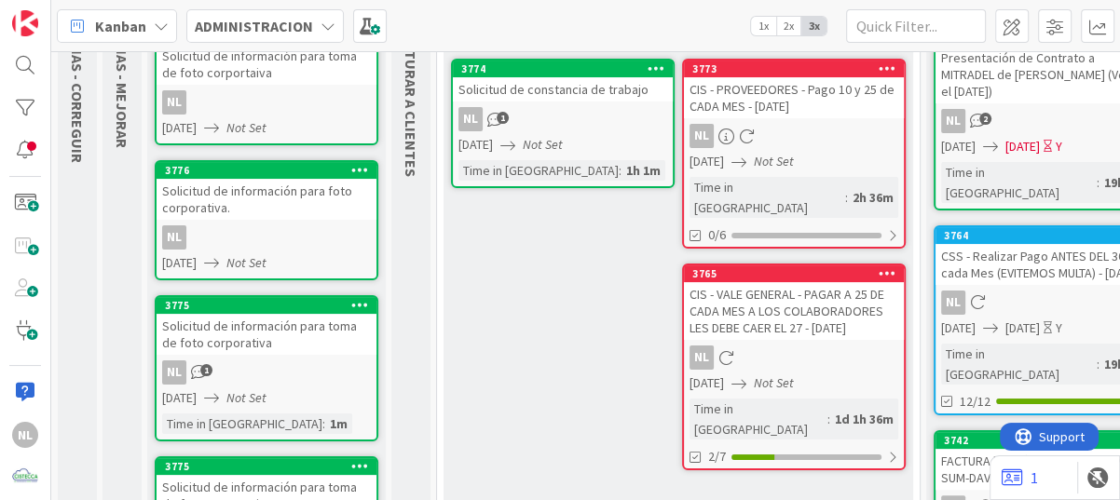
click at [826, 346] on div "NL" at bounding box center [794, 358] width 220 height 24
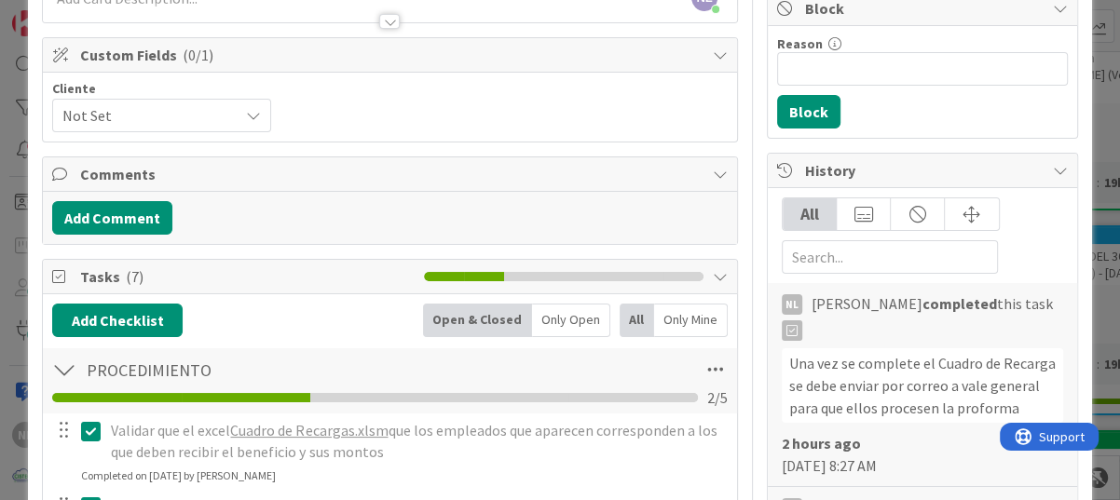
scroll to position [186, 0]
